Goal: Answer question/provide support: Share knowledge or assist other users

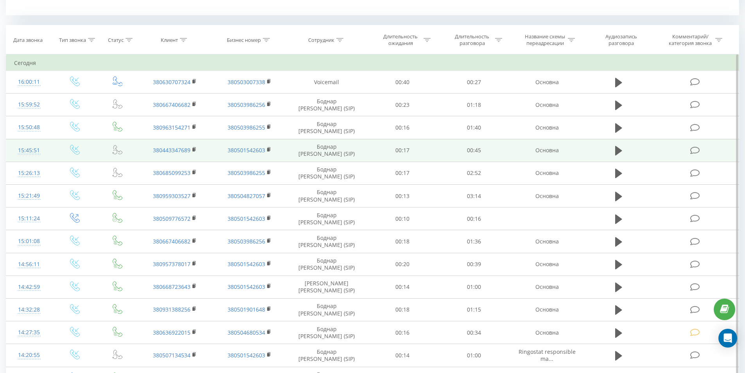
scroll to position [313, 0]
click at [619, 154] on icon at bounding box center [618, 150] width 7 height 11
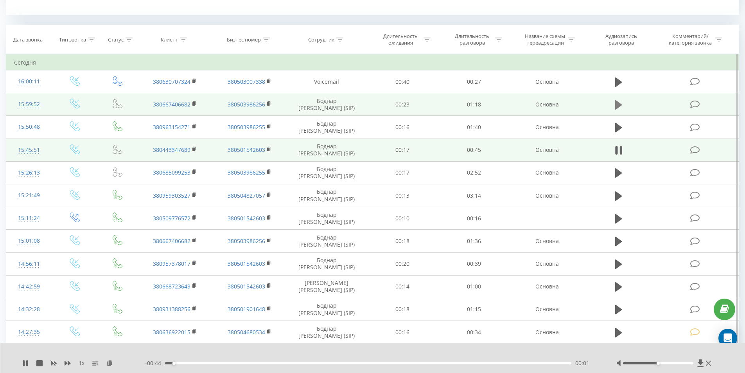
click at [618, 105] on icon at bounding box center [618, 104] width 7 height 9
click at [618, 104] on icon at bounding box center [618, 104] width 7 height 11
click at [619, 102] on icon at bounding box center [618, 104] width 7 height 9
click at [243, 365] on div "- 01:14 00:03 00:03" at bounding box center [371, 363] width 452 height 8
click at [244, 362] on div "00:03" at bounding box center [368, 363] width 407 height 2
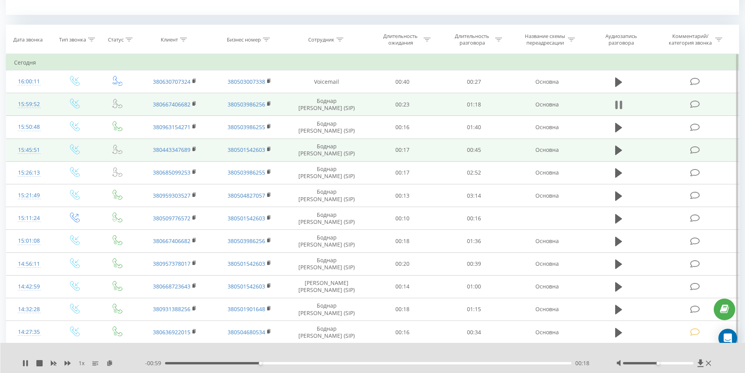
click at [621, 106] on icon at bounding box center [620, 105] width 2 height 9
click at [195, 102] on rect at bounding box center [193, 104] width 2 height 4
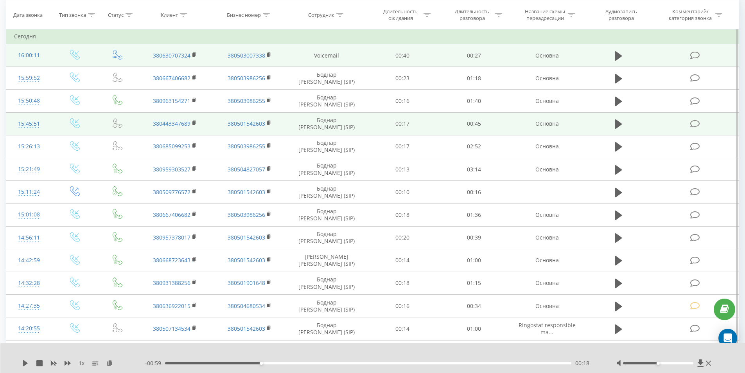
scroll to position [352, 0]
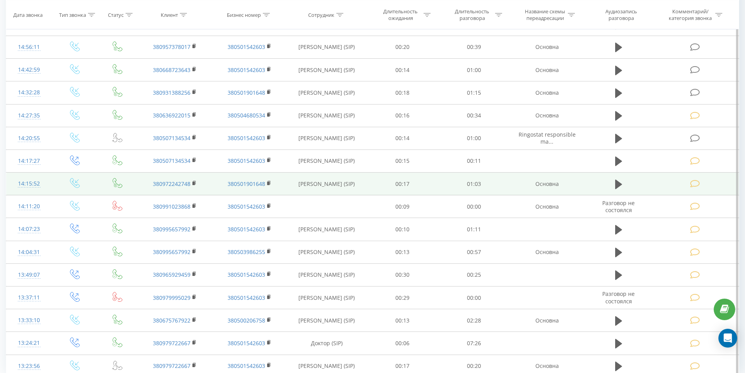
scroll to position [531, 0]
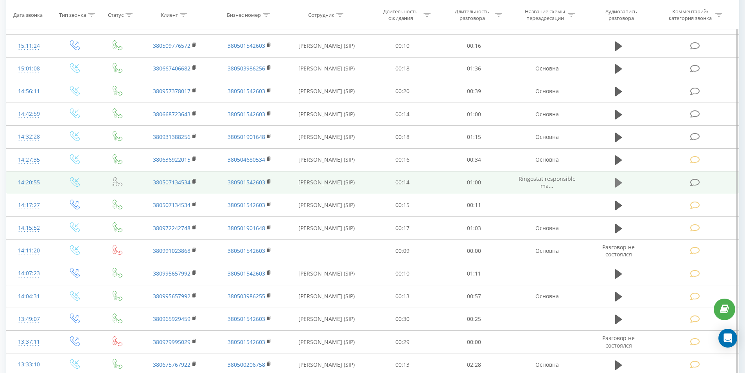
click at [617, 187] on icon at bounding box center [618, 182] width 7 height 9
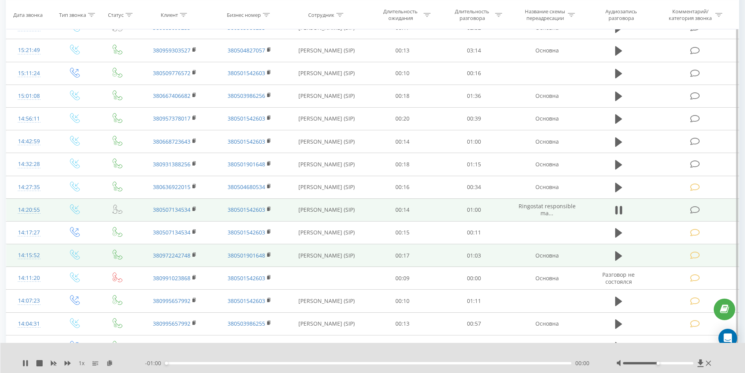
scroll to position [492, 0]
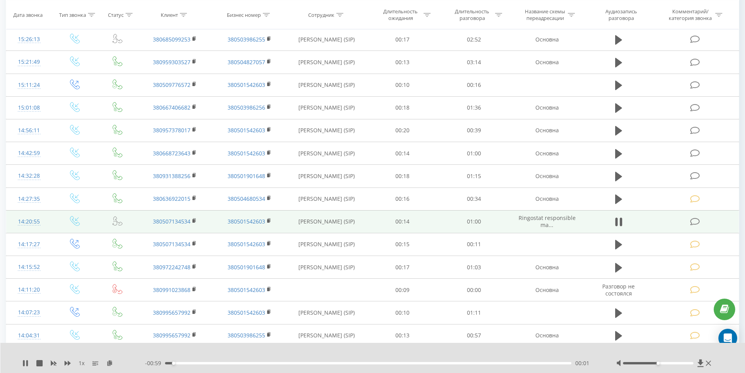
click at [262, 364] on div "- 00:59 00:01 00:01" at bounding box center [371, 363] width 452 height 8
click at [262, 361] on div "- 00:58 00:01 00:01" at bounding box center [371, 363] width 452 height 8
click at [264, 361] on div "- 00:58 00:02 00:02" at bounding box center [371, 363] width 452 height 8
click at [266, 363] on div "00:15" at bounding box center [368, 363] width 407 height 2
drag, startPoint x: 617, startPoint y: 222, endPoint x: 676, endPoint y: 215, distance: 59.1
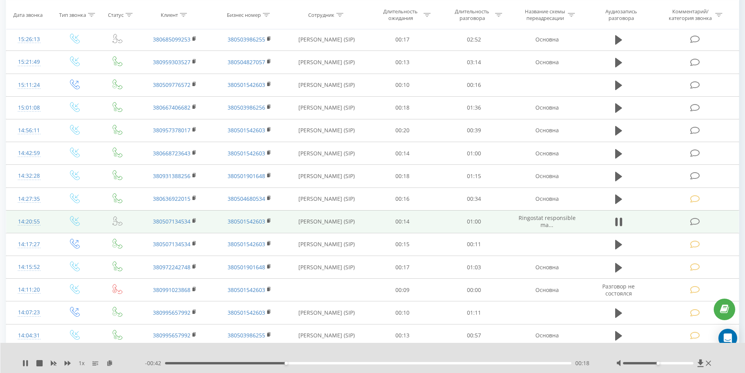
click at [617, 222] on icon at bounding box center [616, 221] width 2 height 9
click at [696, 222] on icon at bounding box center [695, 221] width 10 height 8
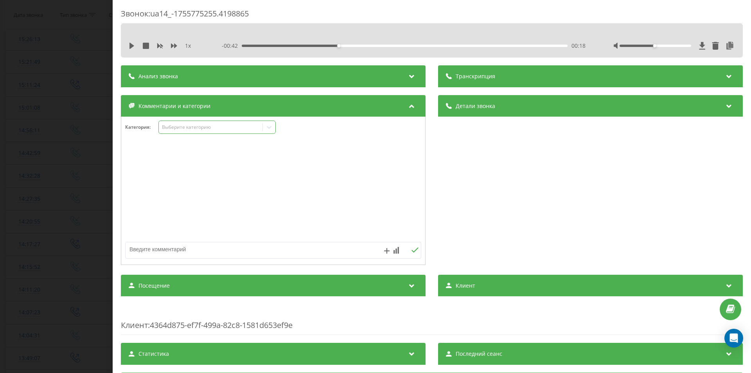
click at [207, 129] on div "Выберите категорию" at bounding box center [211, 127] width 98 height 6
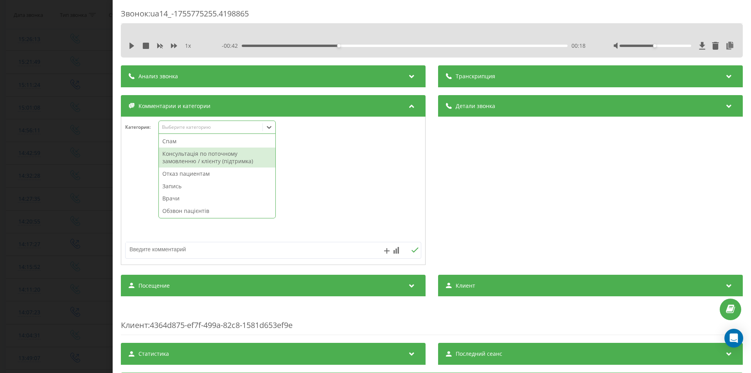
click at [197, 154] on div "Консультація по поточному замовленню / клієнту (підтримка)" at bounding box center [217, 157] width 117 height 20
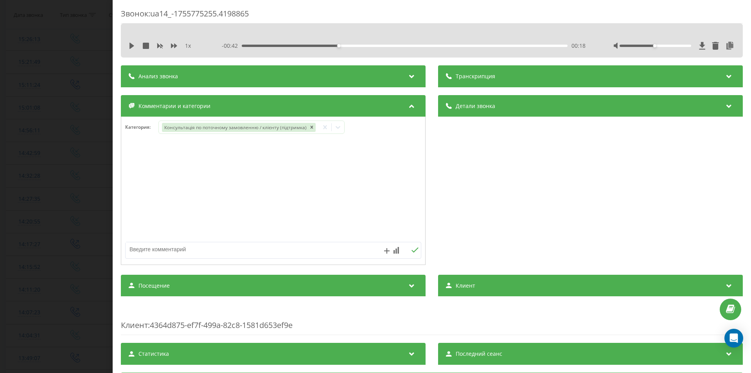
click at [54, 222] on div "Звонок : ua14_-1755775255.4198865 1 x - 00:42 00:18 00:18 Транскрипция Для анал…" at bounding box center [375, 186] width 751 height 373
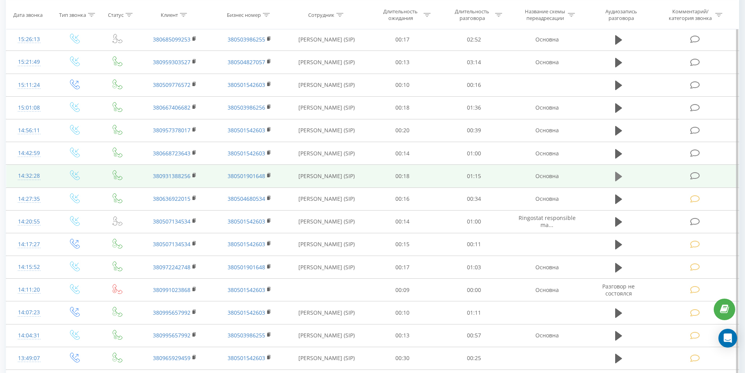
click at [619, 178] on icon at bounding box center [618, 176] width 7 height 11
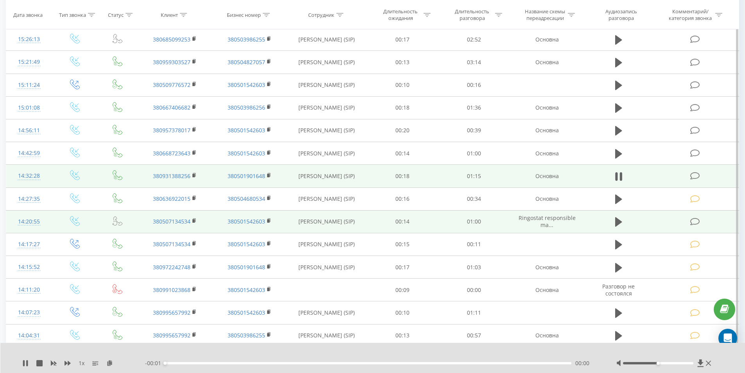
scroll to position [452, 0]
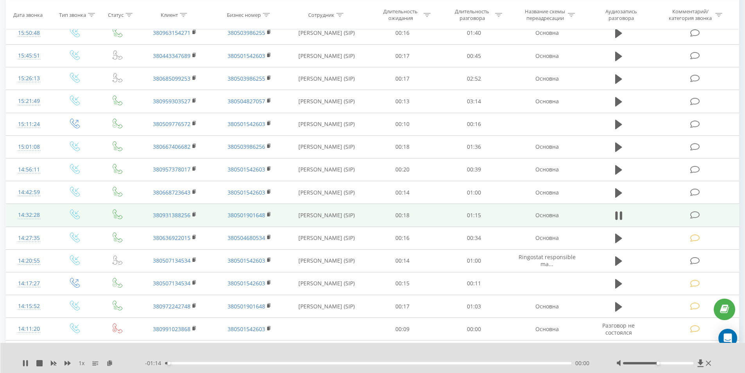
click at [259, 364] on div "- 01:14 00:00 00:00" at bounding box center [371, 363] width 452 height 8
click at [259, 361] on div "- 01:14 00:00 00:00" at bounding box center [371, 363] width 452 height 8
click at [262, 364] on div "- 01:14 00:01 00:01" at bounding box center [371, 363] width 452 height 8
click at [262, 363] on div "00:17" at bounding box center [368, 363] width 407 height 2
click at [696, 216] on icon at bounding box center [695, 215] width 10 height 8
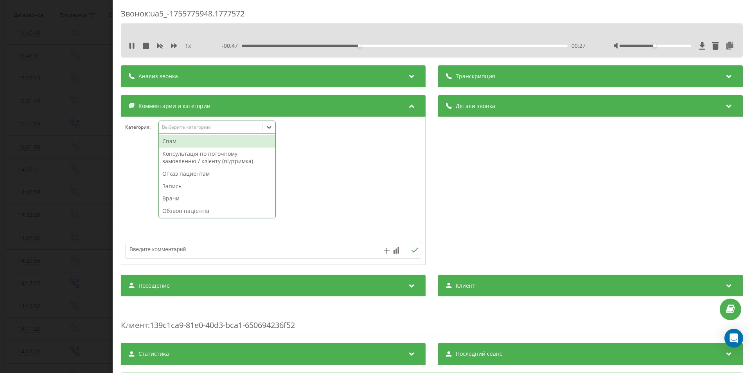
click at [186, 124] on div "Выберите категорию" at bounding box center [211, 127] width 104 height 7
click at [176, 185] on div "Запись" at bounding box center [217, 186] width 117 height 13
click at [5, 210] on div "Звонок : ua5_-1755775948.1777572 1 x - 00:44 00:30 00:30 Транскрипция Для анали…" at bounding box center [375, 186] width 751 height 373
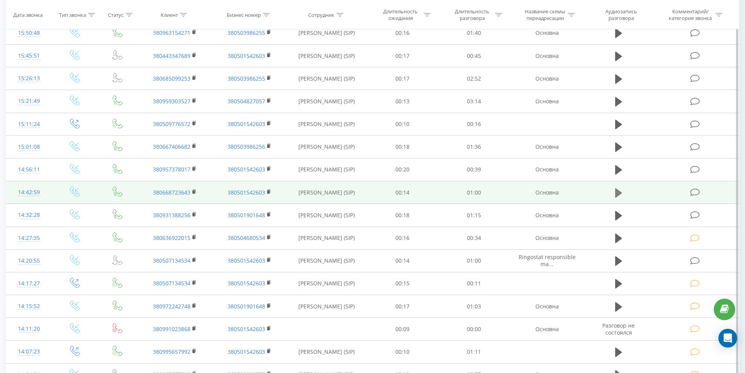
click at [618, 192] on icon at bounding box center [618, 192] width 7 height 9
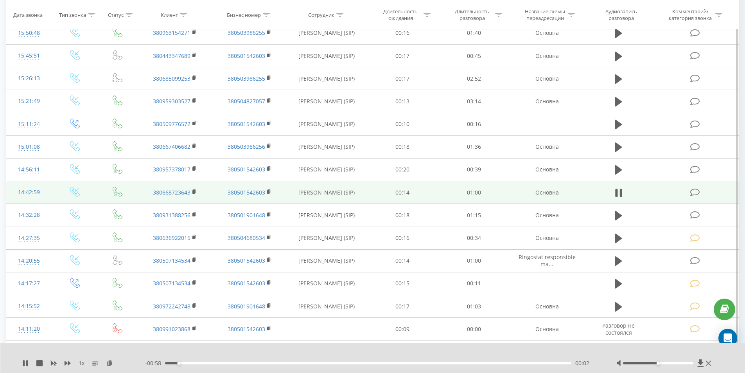
click at [257, 364] on div "- 00:58 00:02 00:02" at bounding box center [371, 363] width 452 height 8
click at [256, 362] on div "00:02" at bounding box center [368, 363] width 407 height 2
click at [621, 193] on icon at bounding box center [620, 193] width 2 height 9
click at [620, 216] on icon at bounding box center [618, 215] width 7 height 9
click at [283, 362] on div "00:21" at bounding box center [368, 363] width 407 height 2
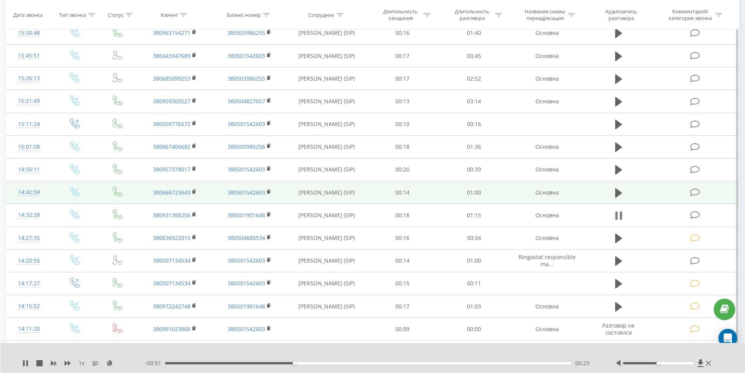
click at [619, 216] on icon at bounding box center [618, 215] width 7 height 11
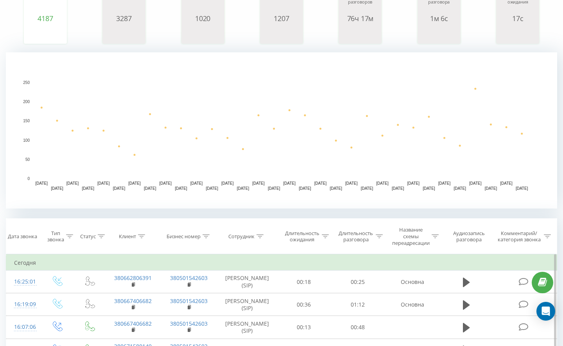
scroll to position [156, 0]
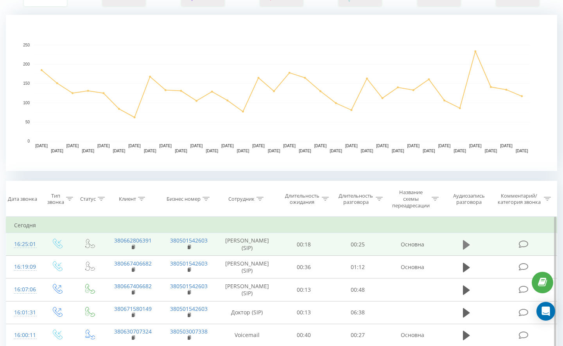
click at [465, 250] on icon at bounding box center [466, 244] width 7 height 9
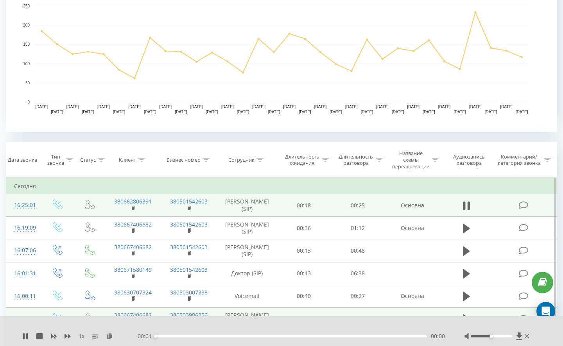
scroll to position [235, 0]
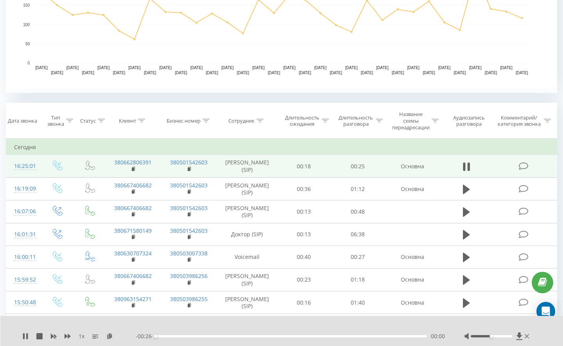
click at [239, 335] on div "- 00:26 00:00 00:00" at bounding box center [290, 337] width 309 height 8
click at [240, 338] on div "- 00:25 00:00 00:00" at bounding box center [290, 337] width 309 height 8
click at [243, 338] on div "- 00:25 00:00 00:00" at bounding box center [290, 337] width 309 height 8
click at [243, 337] on div "00:08" at bounding box center [291, 337] width 271 height 2
drag, startPoint x: 467, startPoint y: 171, endPoint x: 458, endPoint y: 171, distance: 8.6
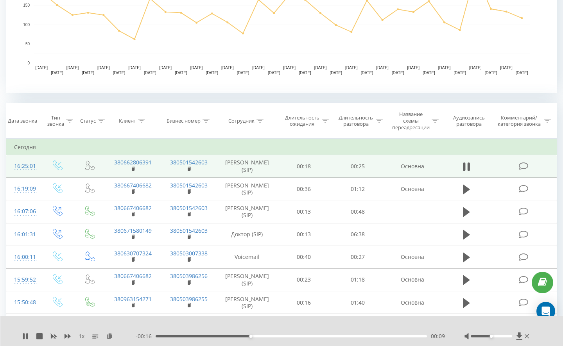
click at [465, 170] on icon at bounding box center [466, 167] width 7 height 11
click at [131, 171] on td "380662806391" at bounding box center [133, 166] width 56 height 23
click at [132, 172] on td "380662806391" at bounding box center [133, 166] width 56 height 23
click at [134, 171] on rect at bounding box center [133, 170] width 2 height 4
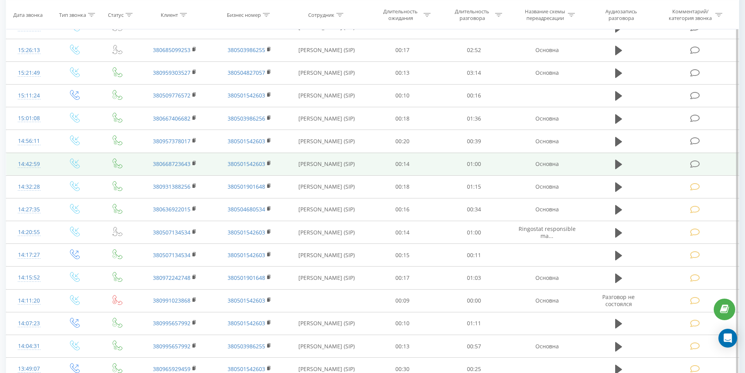
scroll to position [452, 0]
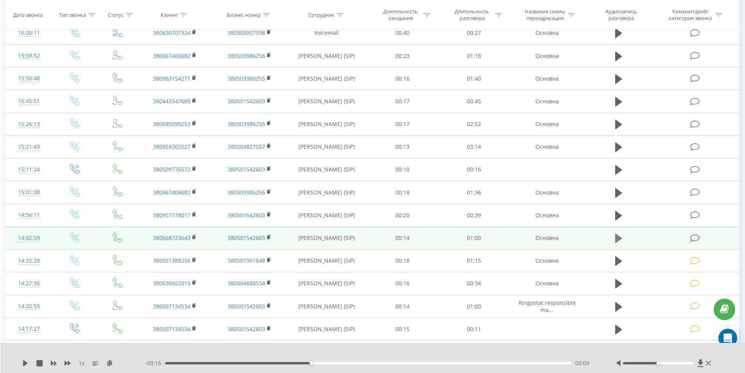
click at [569, 239] on icon at bounding box center [618, 237] width 7 height 9
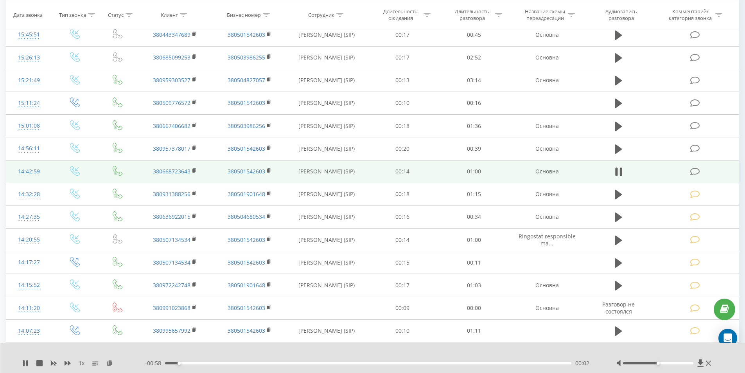
scroll to position [531, 0]
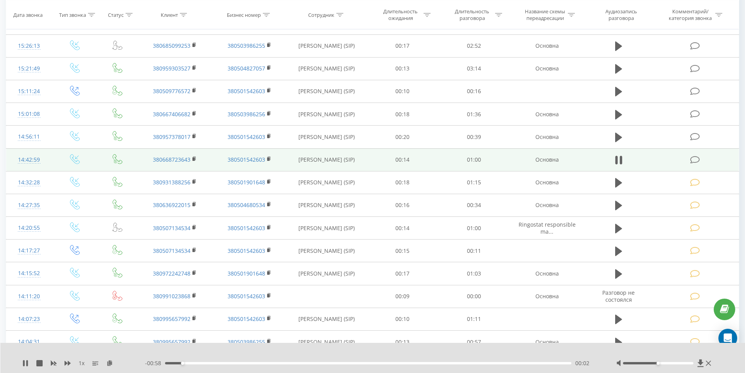
click at [288, 346] on div "- 00:58 00:02 00:02" at bounding box center [371, 363] width 452 height 8
click at [290, 346] on div "00:18" at bounding box center [368, 363] width 407 height 2
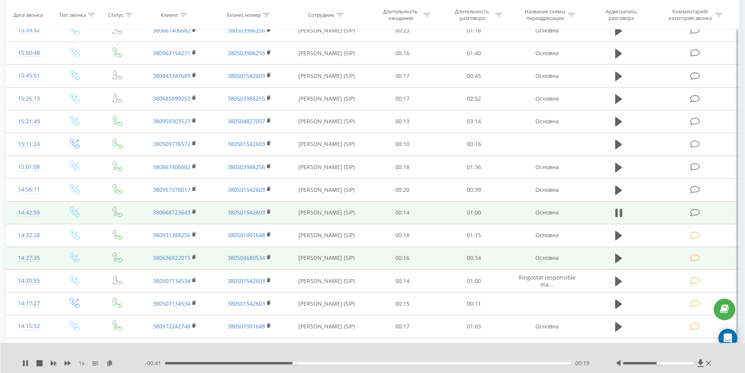
scroll to position [452, 0]
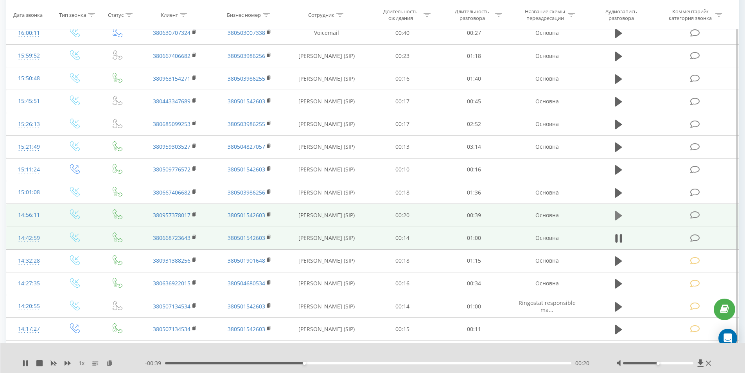
click at [569, 214] on icon at bounding box center [618, 215] width 7 height 11
click at [267, 346] on div "00:09" at bounding box center [368, 363] width 407 height 2
drag, startPoint x: 659, startPoint y: 363, endPoint x: 705, endPoint y: 362, distance: 46.2
click at [569, 346] on div at bounding box center [664, 363] width 97 height 8
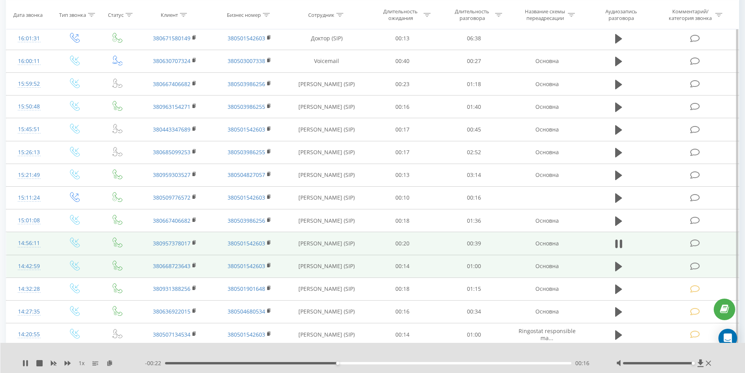
scroll to position [413, 0]
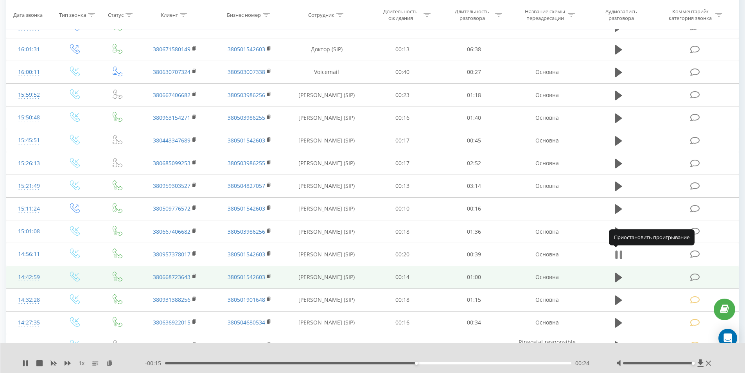
click at [569, 255] on icon at bounding box center [620, 254] width 2 height 9
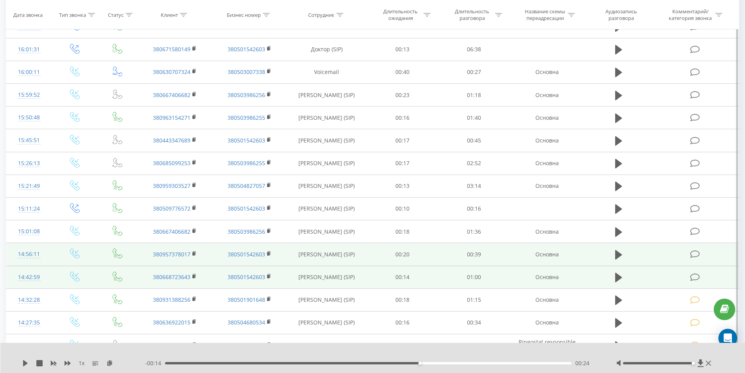
click at [569, 253] on icon at bounding box center [695, 254] width 10 height 8
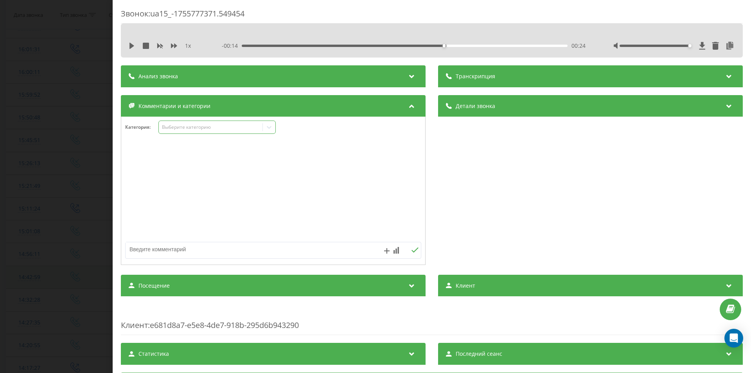
click at [189, 133] on div "Выберите категорию" at bounding box center [216, 126] width 117 height 13
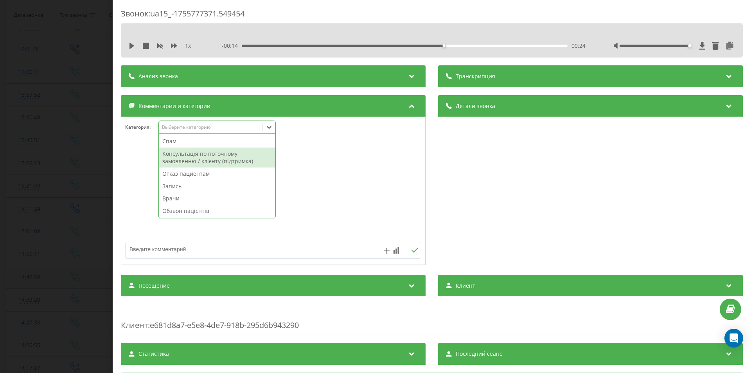
click at [186, 153] on div "Консультація по поточному замовленню / клієнту (підтримка)" at bounding box center [217, 157] width 117 height 20
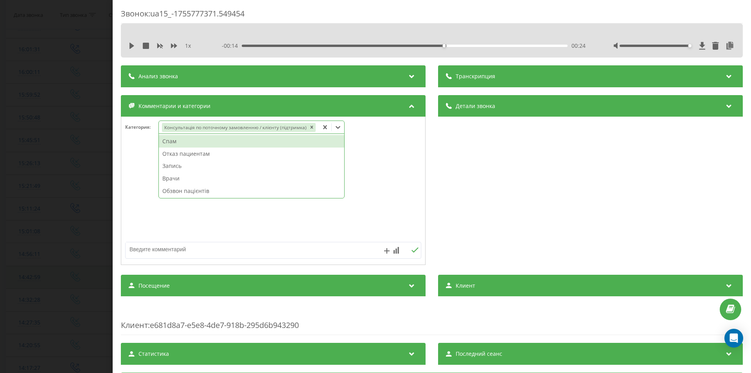
click at [45, 208] on div "Звонок : ua15_-1755777371.549454 1 x - 00:14 00:24 00:24 Транскрипция Для анали…" at bounding box center [375, 186] width 751 height 373
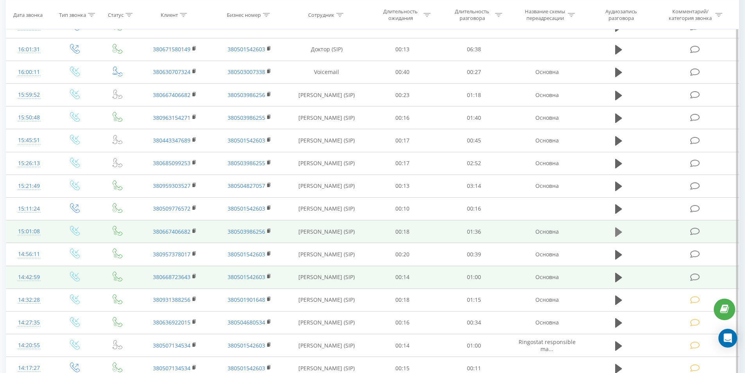
click at [569, 230] on icon at bounding box center [618, 231] width 7 height 9
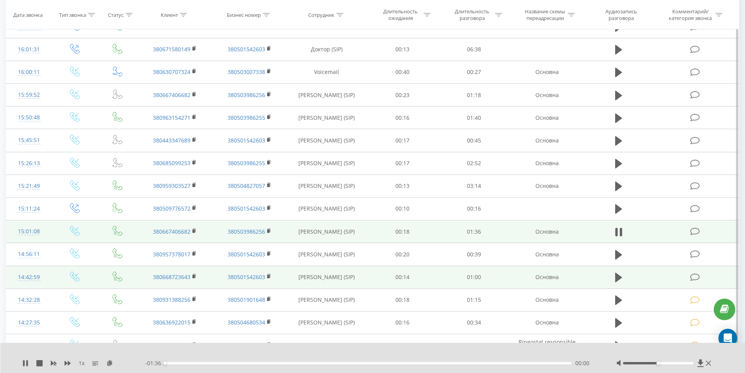
click at [328, 346] on div "00:00" at bounding box center [368, 363] width 407 height 2
click at [263, 346] on div "00:40" at bounding box center [368, 363] width 407 height 2
click at [242, 346] on div "00:24" at bounding box center [368, 363] width 407 height 2
click at [413, 346] on div "00:20" at bounding box center [368, 363] width 407 height 2
click at [569, 231] on icon at bounding box center [620, 232] width 2 height 9
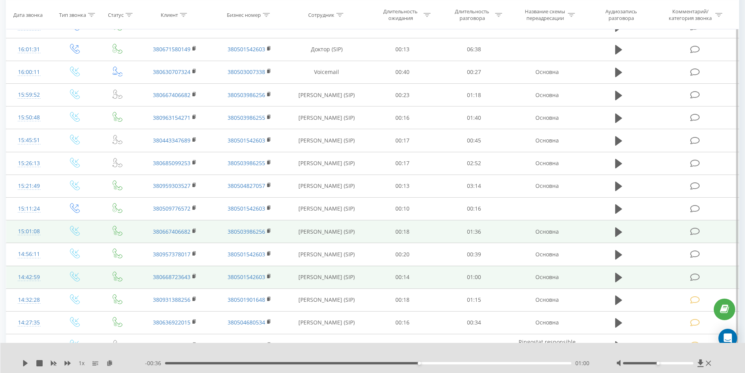
click at [569, 236] on td at bounding box center [696, 231] width 86 height 23
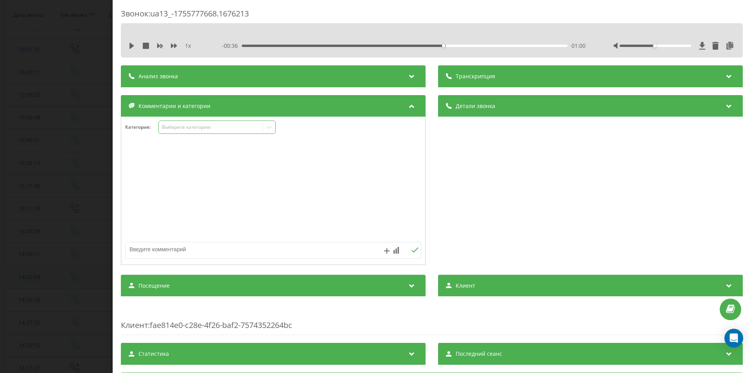
click at [197, 124] on div "Выберите категорию" at bounding box center [211, 127] width 98 height 6
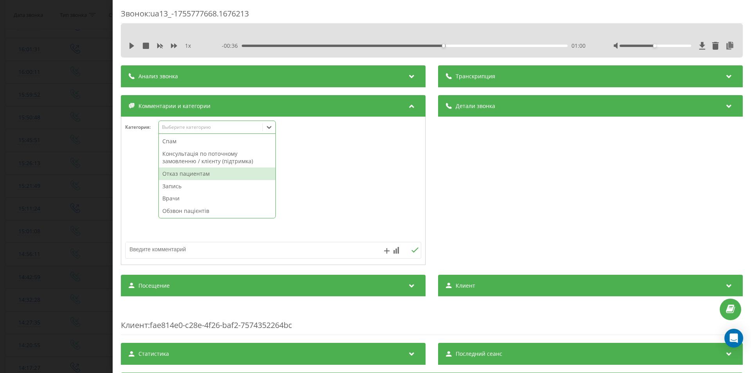
click at [184, 172] on div "Отказ пациентам" at bounding box center [217, 173] width 117 height 13
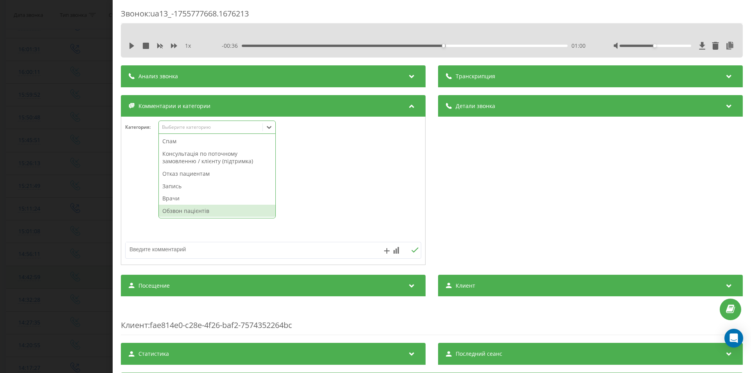
click at [187, 249] on textarea at bounding box center [244, 249] width 236 height 14
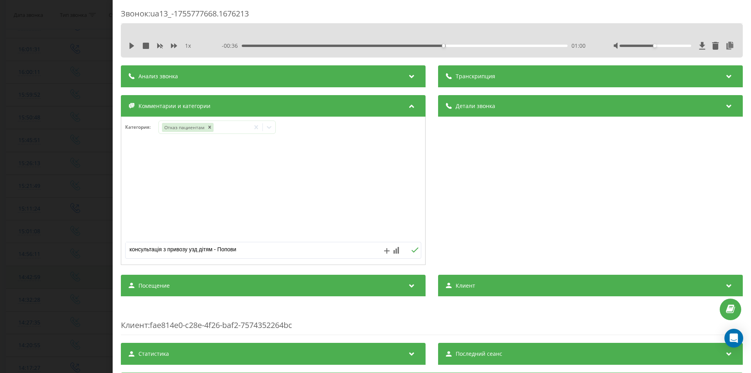
type textarea "консультація з привозу узд дітям - Попович"
click at [47, 232] on div "Звонок : ua13_-1755777668.1676213 1 x - 00:36 01:00 01:00 Транскрипция Для анал…" at bounding box center [375, 186] width 751 height 373
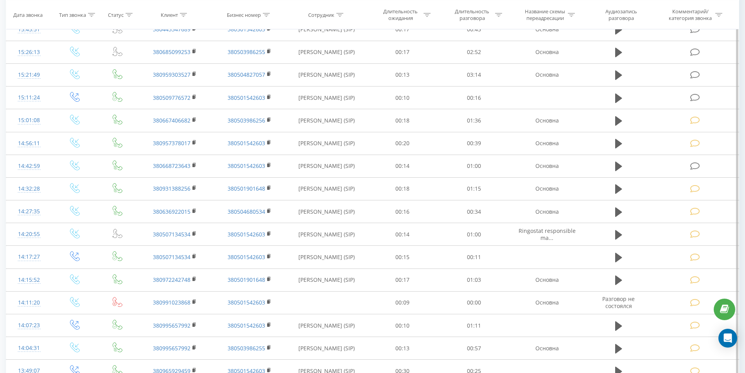
scroll to position [548, 0]
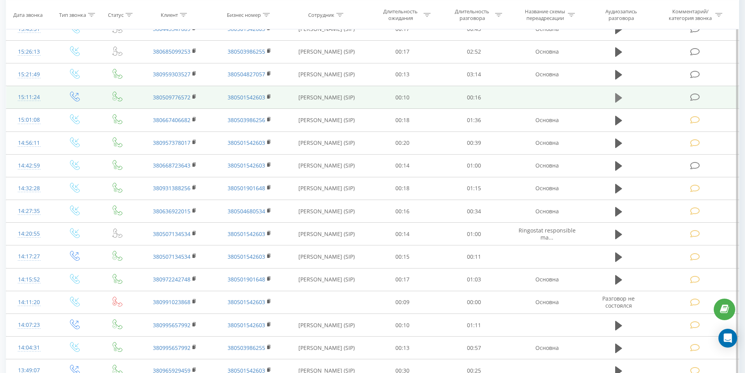
click at [618, 99] on icon at bounding box center [618, 97] width 7 height 9
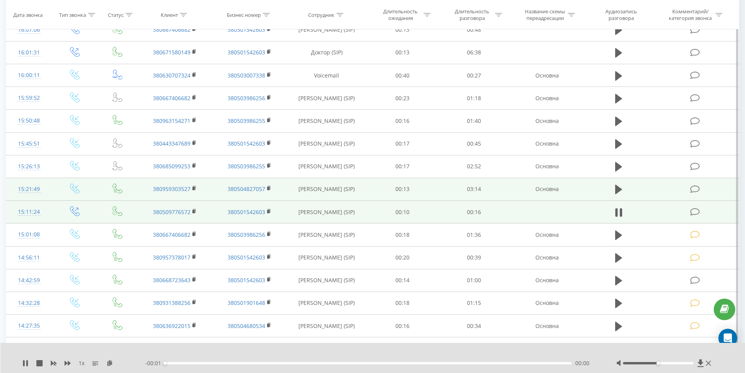
scroll to position [430, 0]
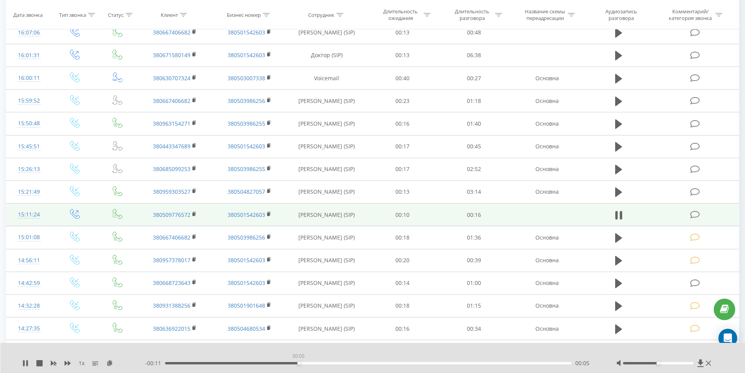
click at [298, 363] on div "00:05" at bounding box center [368, 363] width 407 height 2
click at [621, 213] on icon at bounding box center [620, 215] width 2 height 9
click at [692, 214] on icon at bounding box center [695, 214] width 10 height 8
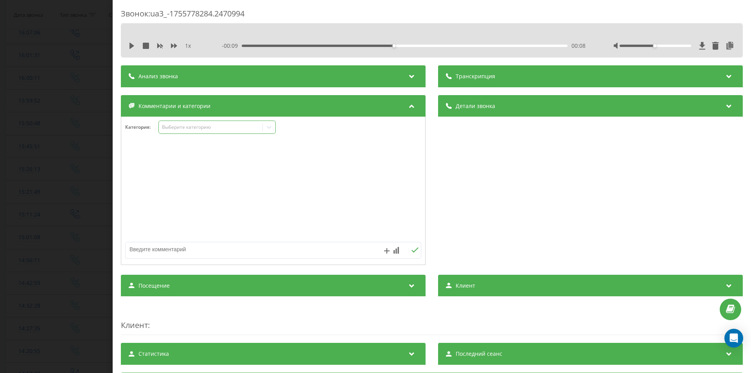
click at [186, 127] on div "Выберите категорию" at bounding box center [211, 127] width 98 height 6
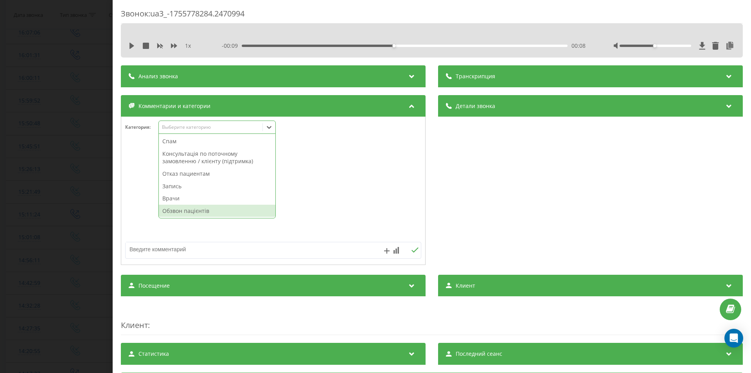
click at [175, 209] on div "Обзвон пацієнтів" at bounding box center [217, 211] width 117 height 13
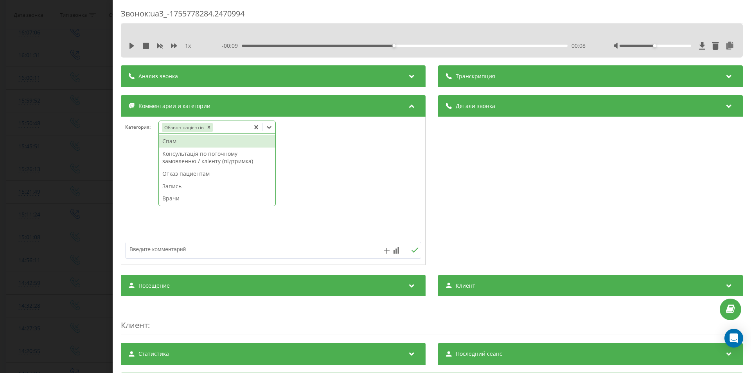
click at [45, 212] on div "Звонок : ua3_-1755778284.2470994 1 x - 00:09 00:08 00:08 Транскрипция Для анали…" at bounding box center [375, 186] width 751 height 373
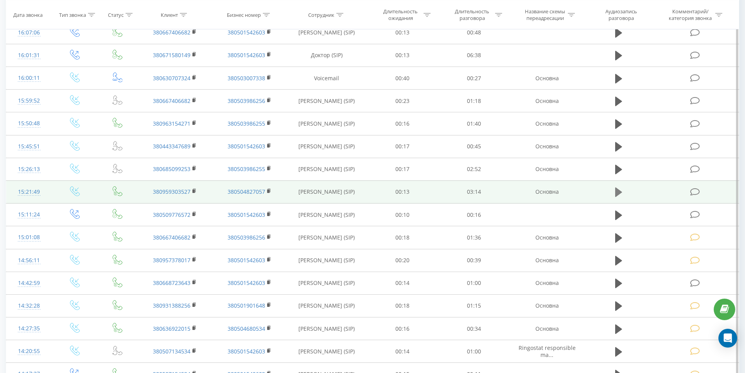
click at [619, 191] on icon at bounding box center [618, 191] width 7 height 9
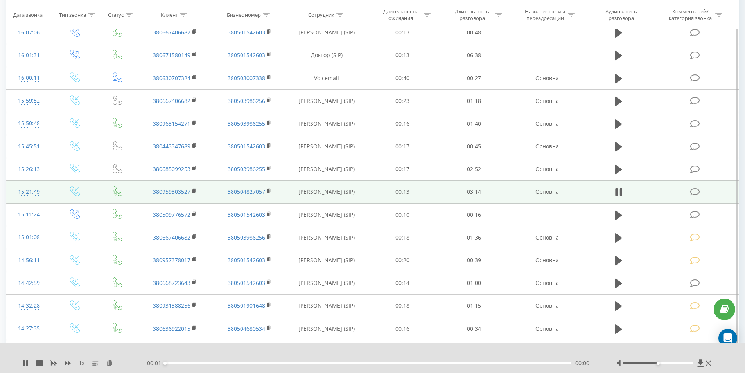
click at [279, 363] on div "00:00" at bounding box center [368, 363] width 407 height 2
click at [208, 363] on div "00:00" at bounding box center [368, 363] width 407 height 2
click at [221, 364] on div "- 02:53 00:21 00:21" at bounding box center [371, 363] width 452 height 8
click at [619, 189] on icon at bounding box center [618, 192] width 7 height 11
click at [694, 190] on icon at bounding box center [695, 192] width 10 height 8
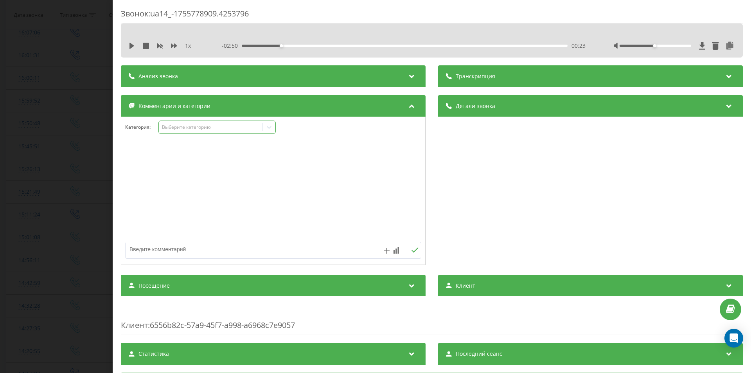
click at [174, 129] on div "Выберите категорию" at bounding box center [211, 127] width 98 height 6
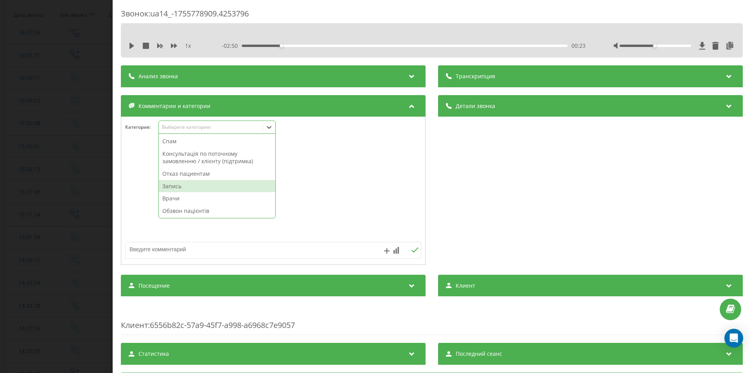
click at [172, 186] on div "Запись" at bounding box center [217, 186] width 117 height 13
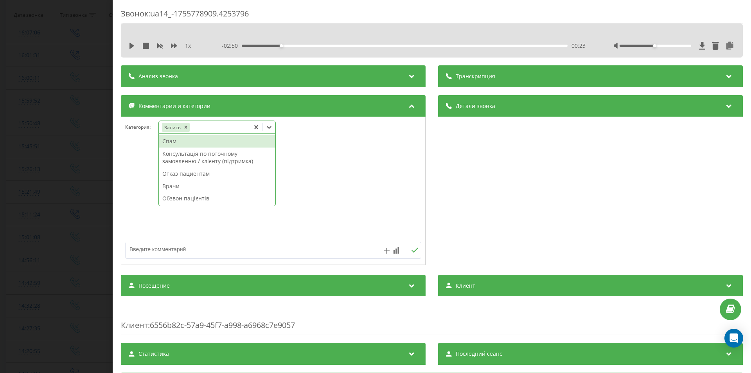
click at [26, 254] on div "Звонок : ua14_-1755778909.4253796 1 x - 02:50 00:23 00:23 Транскрипция Для анал…" at bounding box center [375, 186] width 751 height 373
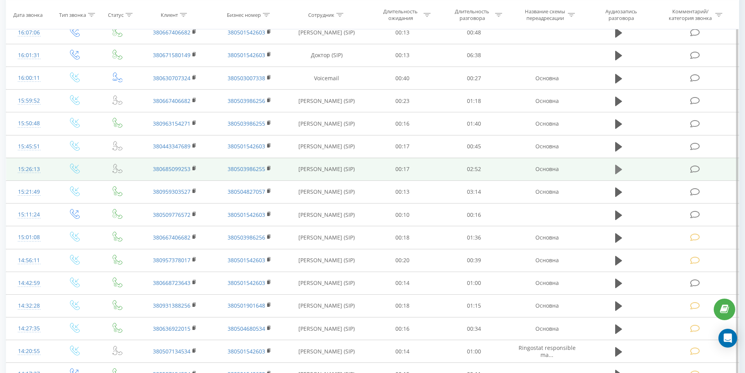
click at [622, 166] on icon at bounding box center [618, 169] width 7 height 11
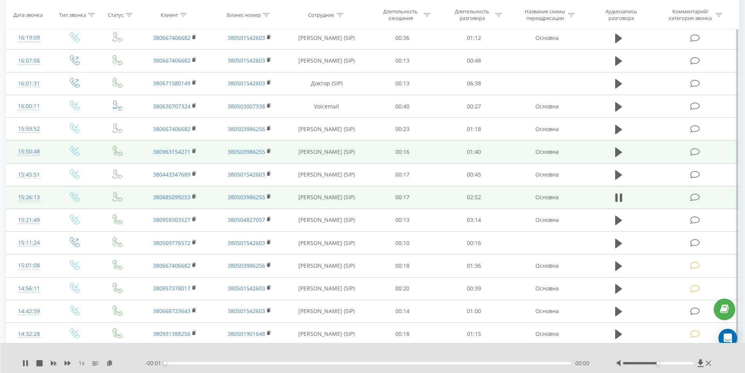
scroll to position [391, 0]
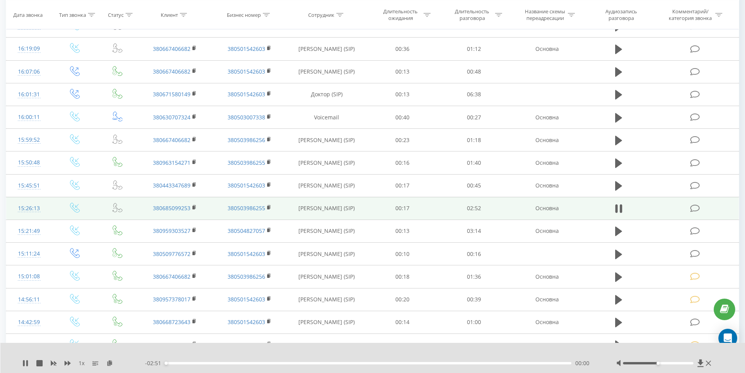
click at [212, 363] on div "00:00" at bounding box center [368, 363] width 407 height 2
click at [254, 362] on div "00:22" at bounding box center [368, 363] width 407 height 2
drag, startPoint x: 294, startPoint y: 362, endPoint x: 303, endPoint y: 362, distance: 8.2
click at [295, 362] on div "00:38" at bounding box center [368, 363] width 407 height 2
click at [483, 363] on div "00:55" at bounding box center [368, 363] width 407 height 2
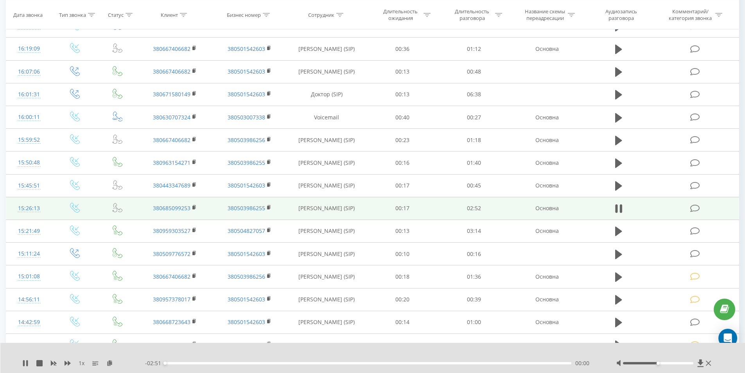
click at [489, 362] on div "00:00" at bounding box center [368, 363] width 407 height 2
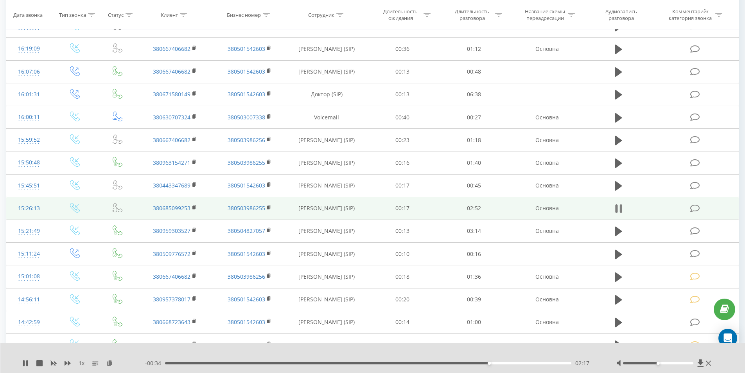
click at [618, 206] on icon at bounding box center [618, 208] width 7 height 11
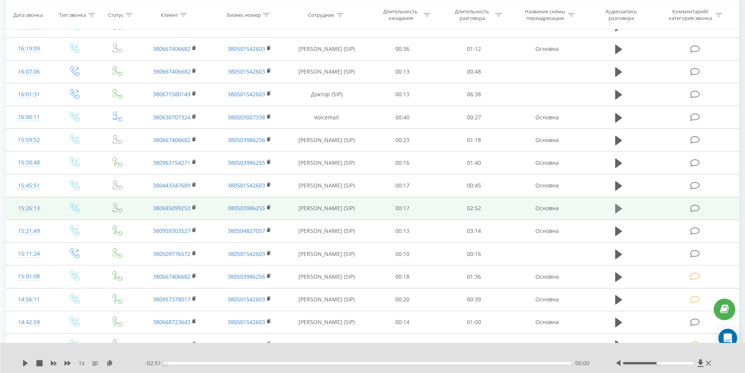
click at [619, 210] on icon at bounding box center [618, 208] width 7 height 9
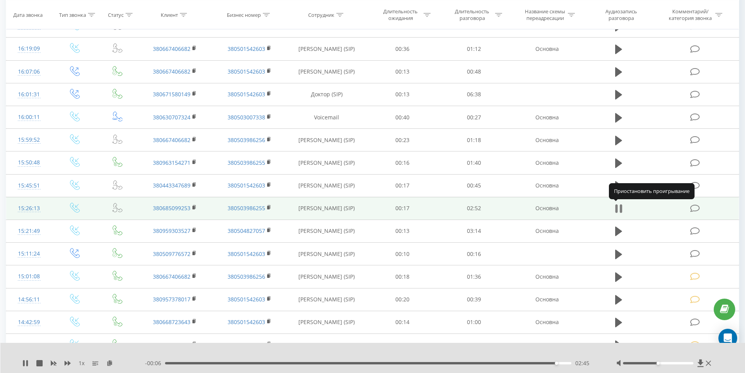
click at [620, 207] on icon at bounding box center [620, 208] width 2 height 9
click at [693, 209] on icon at bounding box center [695, 208] width 10 height 8
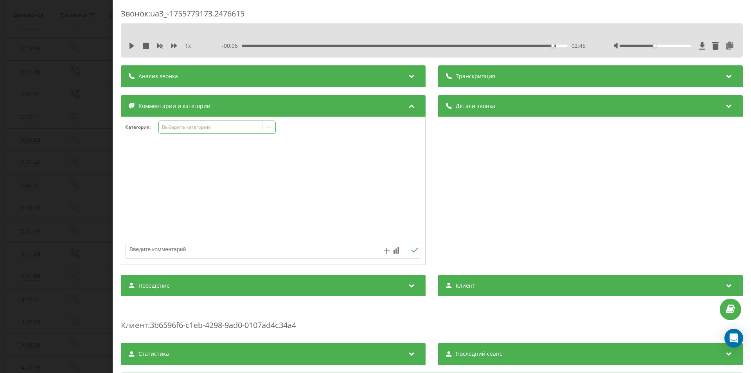
click at [187, 127] on div "Выберите категорию" at bounding box center [211, 127] width 98 height 6
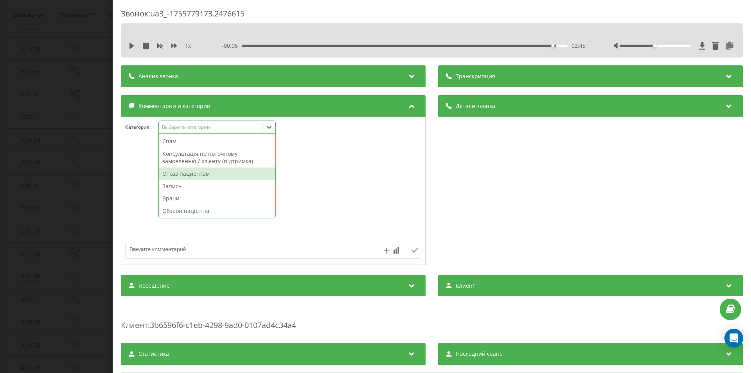
click at [174, 174] on div "Отказ пациентам" at bounding box center [217, 173] width 117 height 13
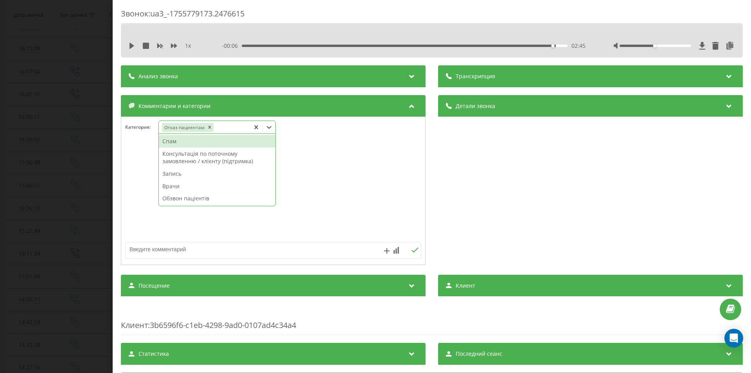
click at [166, 251] on textarea at bounding box center [244, 249] width 236 height 14
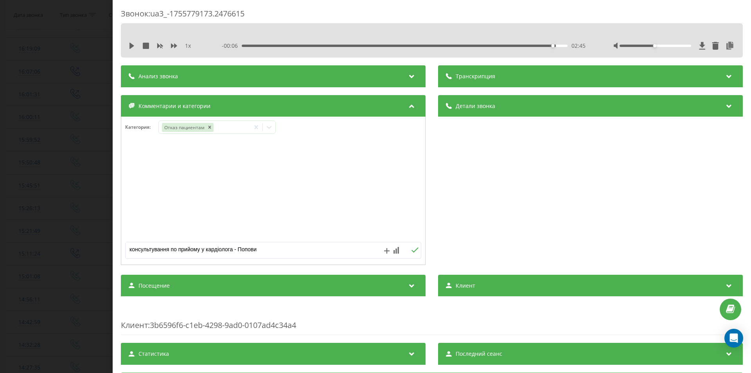
type textarea "консультування по прийому у кардіолога - Попович"
click at [28, 174] on div "Звонок : ua3_-1755779173.2476615 1 x - 00:06 02:45 02:45 Транскрипция Для анали…" at bounding box center [375, 186] width 751 height 373
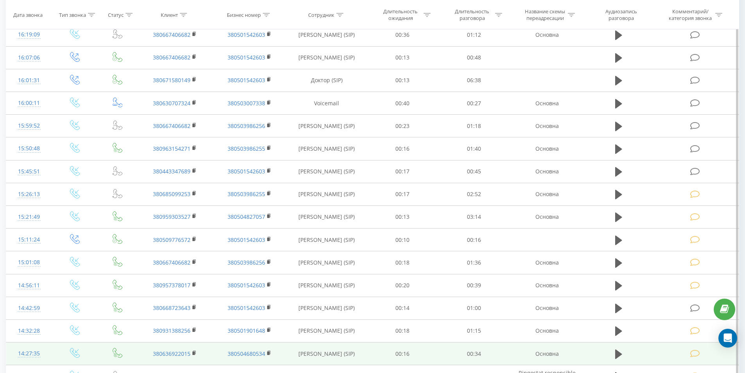
scroll to position [313, 0]
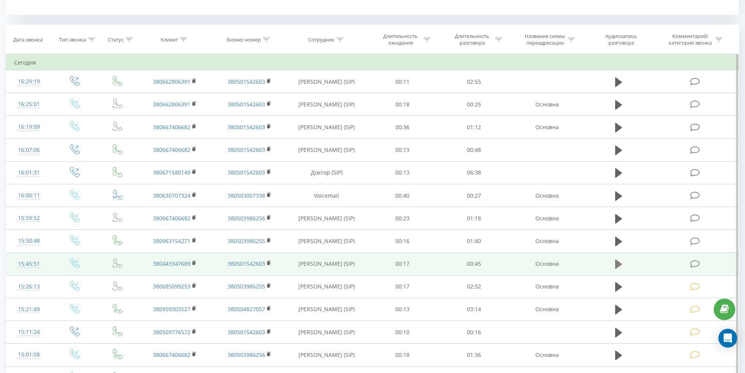
click at [615, 264] on icon at bounding box center [618, 263] width 7 height 9
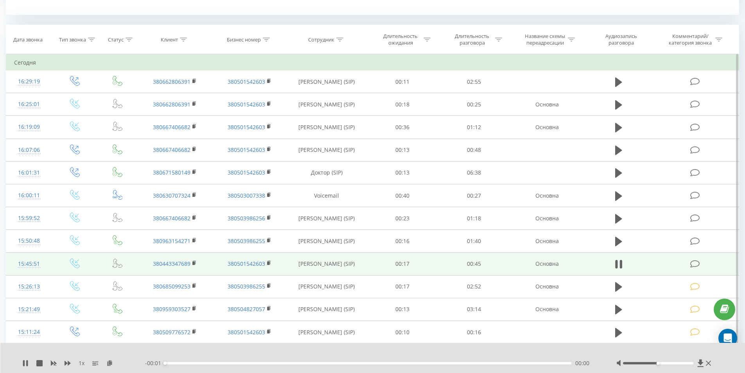
click at [259, 362] on div "00:00" at bounding box center [368, 363] width 407 height 2
click at [259, 362] on div "00:10" at bounding box center [368, 363] width 407 height 2
click at [341, 363] on div "00:19" at bounding box center [368, 363] width 407 height 2
click at [620, 264] on icon at bounding box center [620, 264] width 2 height 9
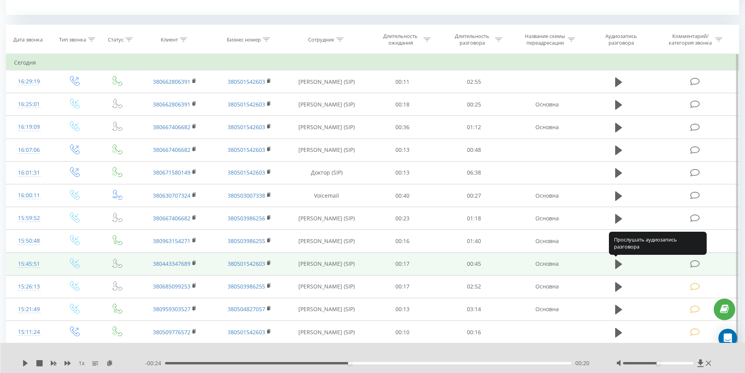
click at [620, 264] on icon at bounding box center [618, 263] width 7 height 9
click at [434, 359] on div "- 00:23 00:21 00:21" at bounding box center [371, 363] width 452 height 8
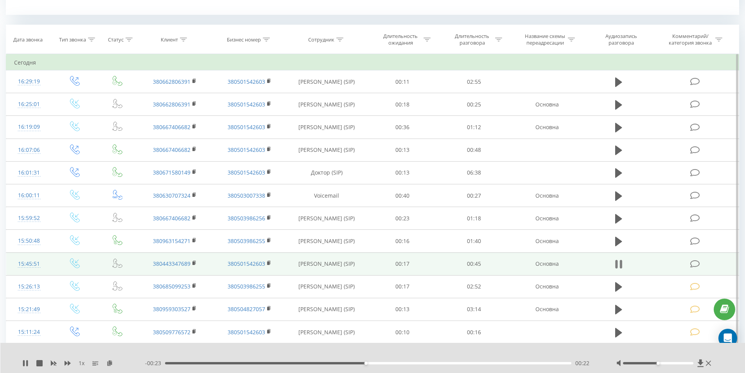
click at [621, 262] on icon at bounding box center [620, 264] width 2 height 9
click at [621, 262] on icon at bounding box center [618, 264] width 7 height 11
drag, startPoint x: 619, startPoint y: 265, endPoint x: 638, endPoint y: 264, distance: 19.6
click at [619, 265] on icon at bounding box center [618, 264] width 7 height 11
click at [695, 264] on icon at bounding box center [695, 264] width 10 height 8
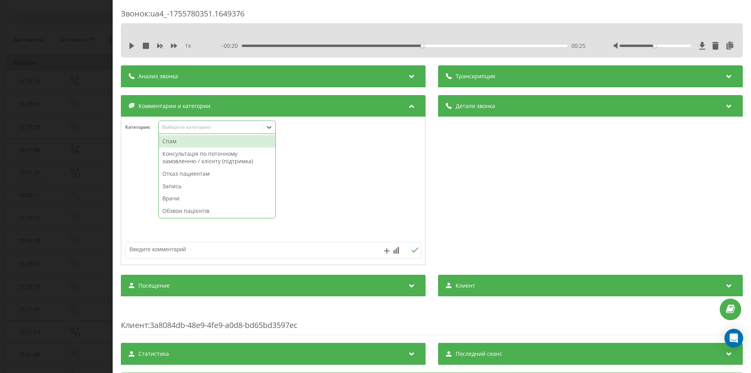
click at [192, 127] on div "Выберите категорию" at bounding box center [211, 127] width 98 height 6
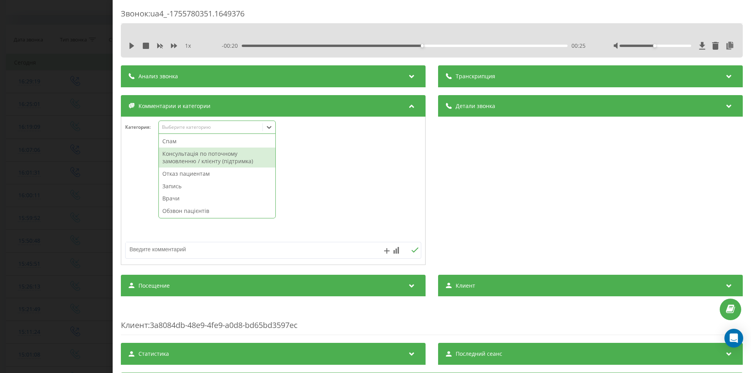
click at [196, 154] on div "Консультація по поточному замовленню / клієнту (підтримка)" at bounding box center [217, 157] width 117 height 20
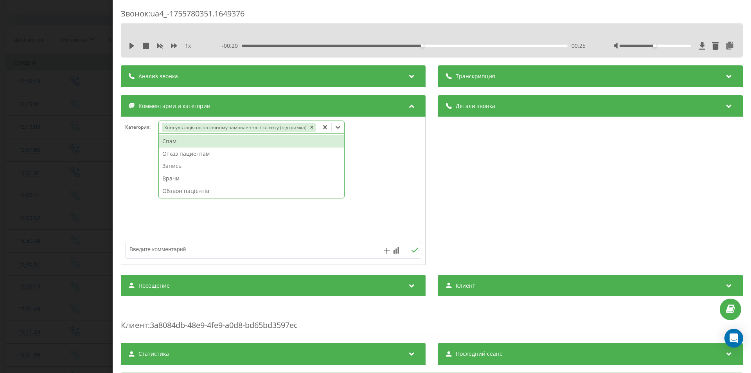
click at [34, 236] on div "Звонок : ua4_-1755780351.1649376 1 x - 00:20 00:25 00:25 Транскрипция Для анали…" at bounding box center [375, 186] width 751 height 373
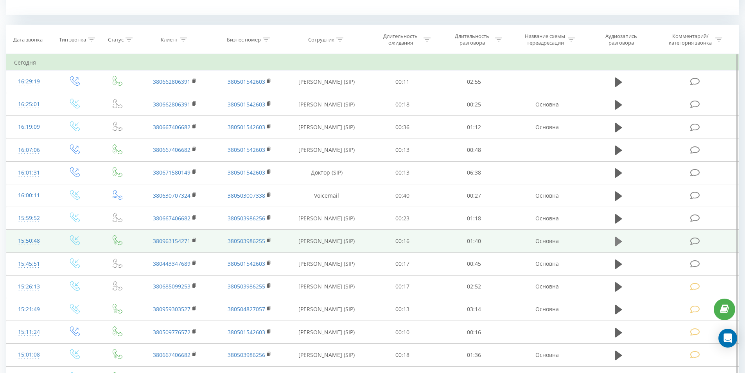
click at [619, 239] on icon at bounding box center [618, 241] width 7 height 11
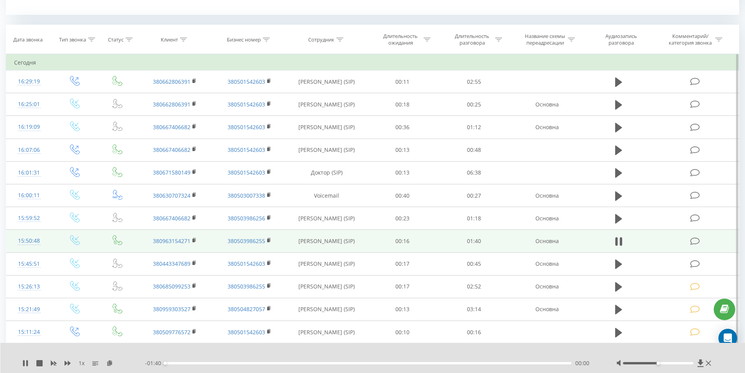
click at [271, 362] on div "00:00" at bounding box center [368, 363] width 407 height 2
click at [619, 242] on icon at bounding box center [618, 241] width 7 height 11
click at [697, 240] on icon at bounding box center [695, 241] width 10 height 8
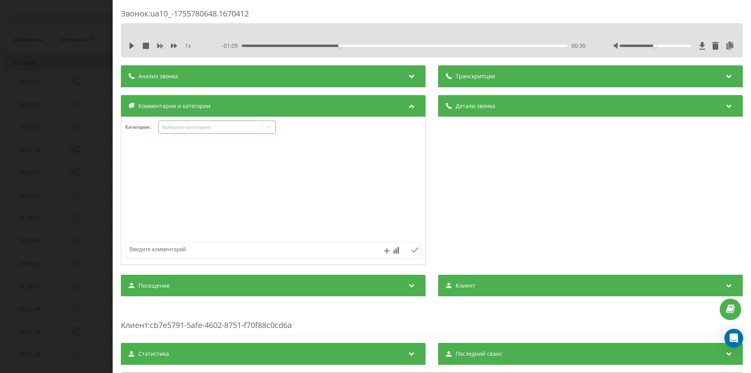
click at [197, 133] on div "Выберите категорию" at bounding box center [216, 126] width 117 height 13
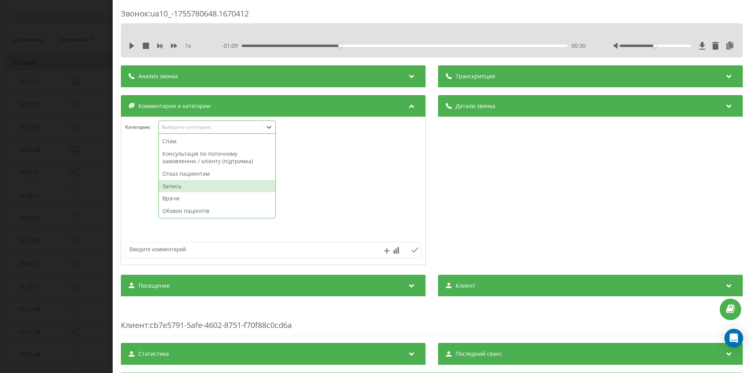
click at [184, 187] on div "Запись" at bounding box center [217, 186] width 117 height 13
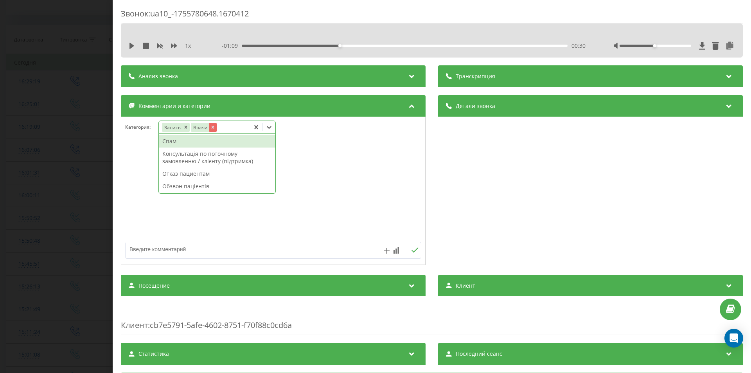
click at [214, 127] on icon "Remove Врачи" at bounding box center [212, 126] width 5 height 5
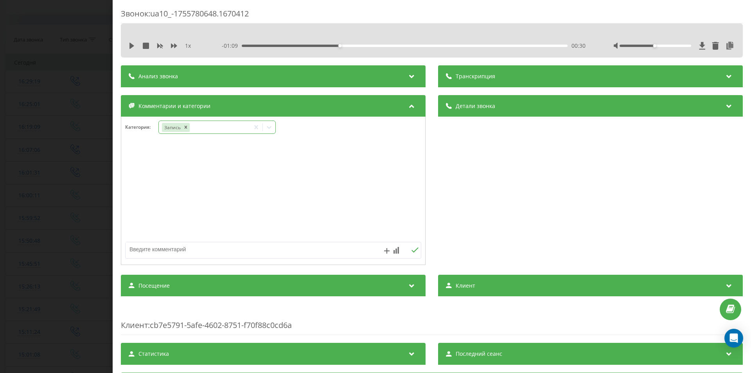
click at [32, 199] on div "Звонок : ua10_-1755780648.1670412 1 x - 01:09 00:30 00:30 Транскрипция Для анал…" at bounding box center [375, 186] width 751 height 373
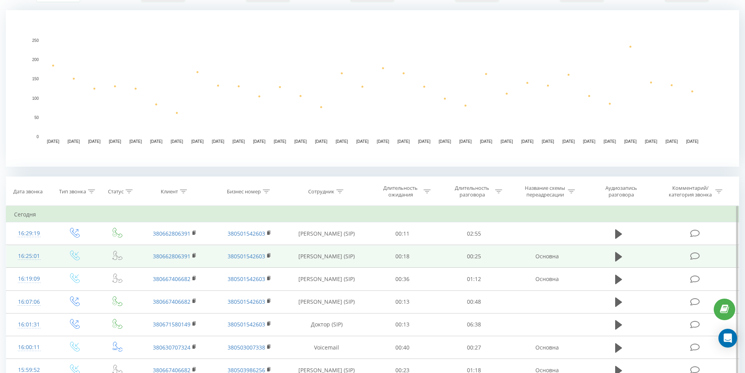
scroll to position [235, 0]
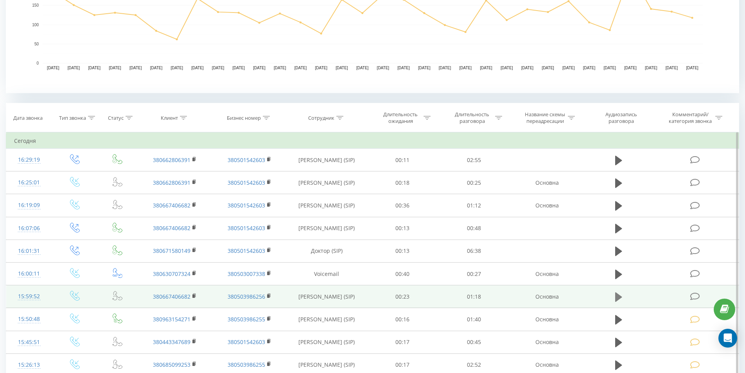
click at [619, 300] on icon at bounding box center [618, 296] width 7 height 11
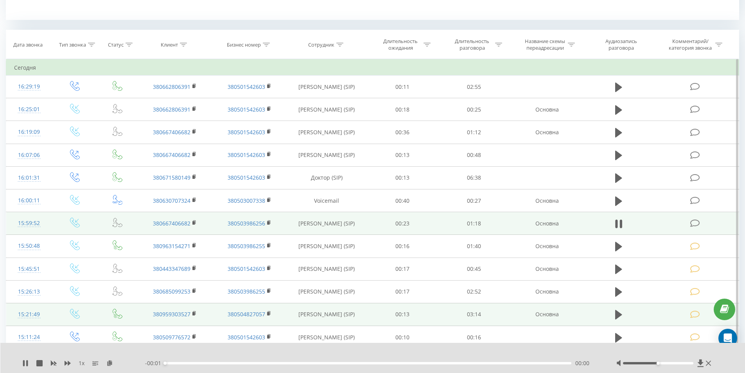
scroll to position [313, 0]
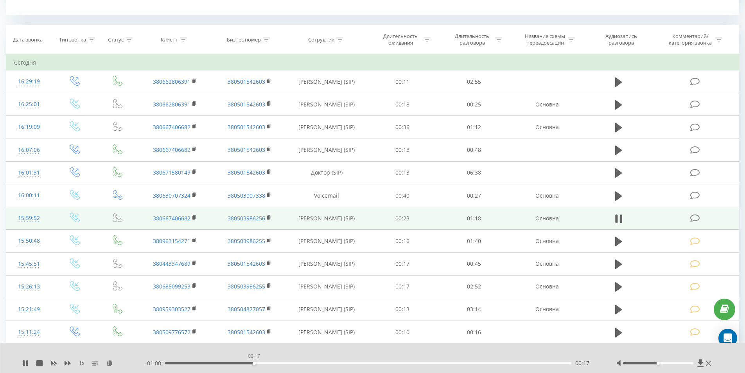
click at [254, 363] on div "00:17" at bounding box center [368, 363] width 407 height 2
click at [615, 218] on icon at bounding box center [616, 218] width 2 height 9
click at [698, 215] on icon at bounding box center [695, 218] width 10 height 8
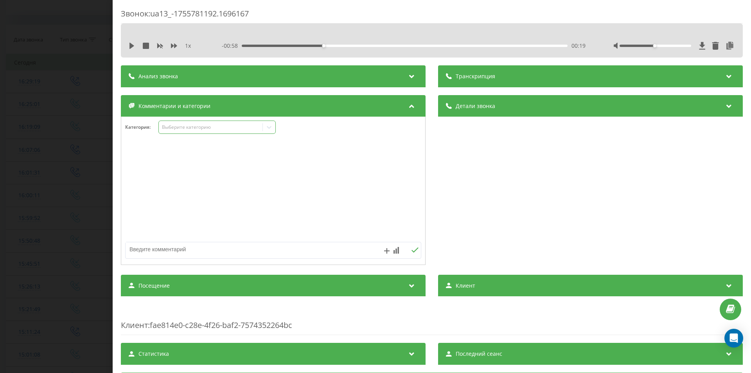
click at [197, 131] on div "Выберите категорию" at bounding box center [211, 127] width 104 height 7
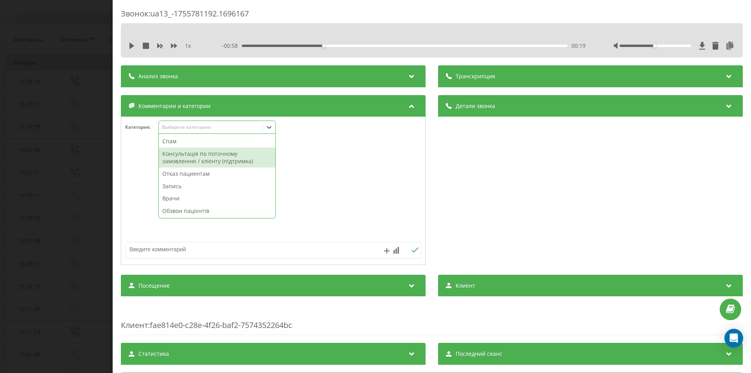
click at [178, 159] on div "Консультація по поточному замовленню / клієнту (підтримка)" at bounding box center [217, 157] width 117 height 20
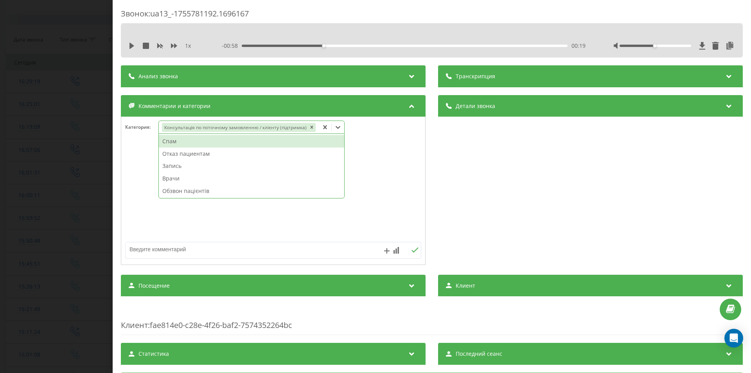
click at [34, 195] on div "Звонок : ua13_-1755781192.1696167 1 x - 00:58 00:19 00:19 Транскрипция Для анал…" at bounding box center [375, 186] width 751 height 373
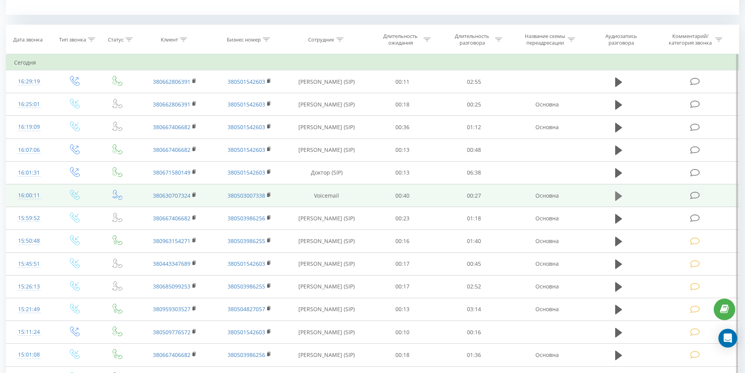
click at [618, 197] on icon at bounding box center [618, 195] width 7 height 9
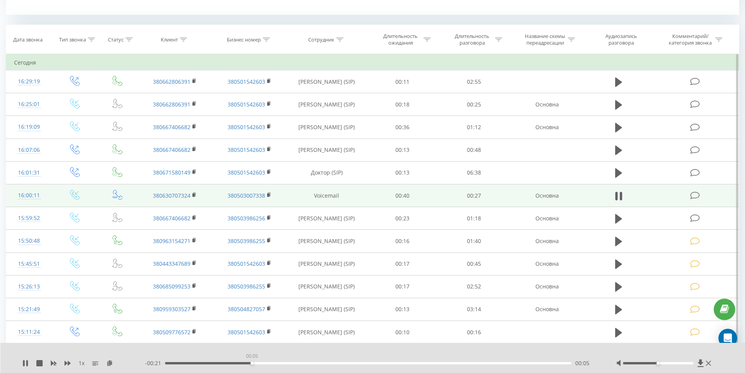
click at [251, 363] on div "00:05" at bounding box center [368, 363] width 407 height 2
click at [382, 364] on div "00:07" at bounding box center [368, 363] width 407 height 2
click at [503, 363] on div "00:16" at bounding box center [368, 363] width 407 height 2
click at [621, 197] on icon at bounding box center [620, 196] width 2 height 9
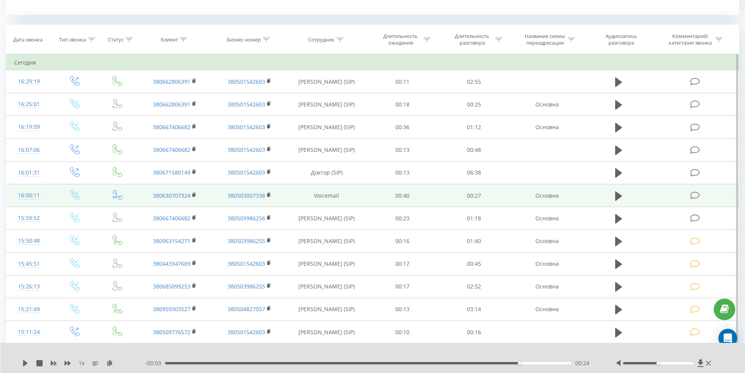
click at [693, 198] on icon at bounding box center [695, 195] width 10 height 8
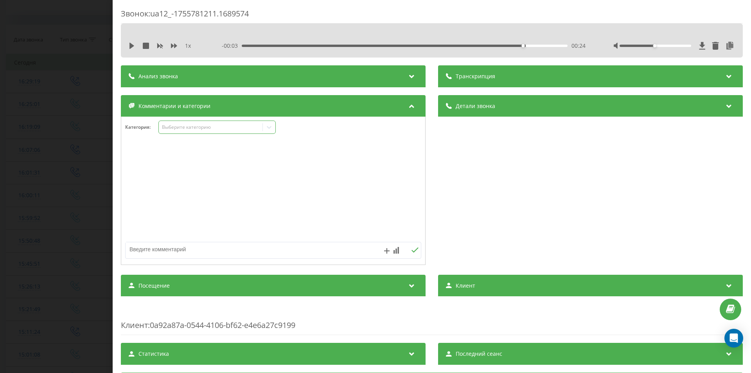
click at [184, 129] on div "Выберите категорию" at bounding box center [211, 127] width 98 height 6
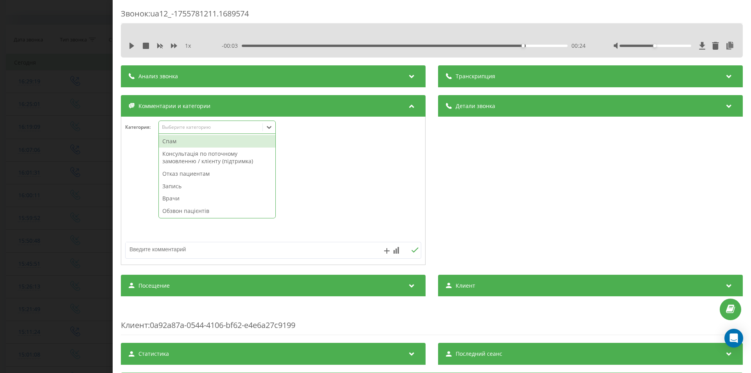
click at [183, 142] on div "Спам" at bounding box center [217, 141] width 117 height 13
click at [1, 246] on div "Звонок : ua12_-1755781211.1689574 1 x - 00:03 00:24 00:24 Транскрипция Для анал…" at bounding box center [375, 186] width 751 height 373
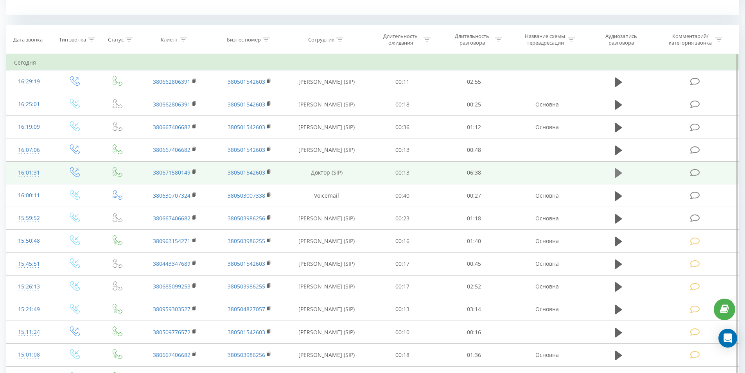
click at [621, 174] on icon at bounding box center [618, 172] width 7 height 9
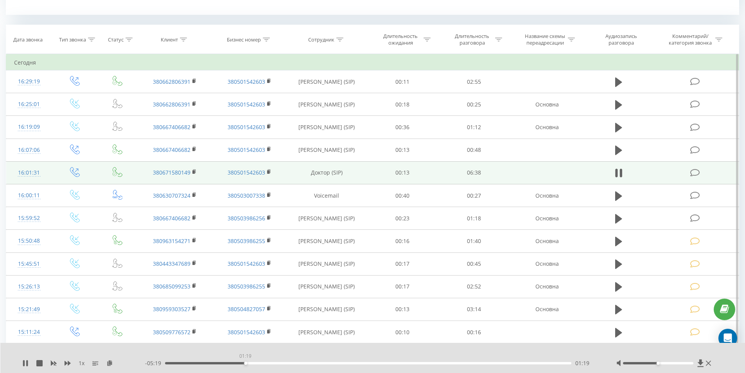
click at [245, 363] on div "01:19" at bounding box center [368, 363] width 407 height 2
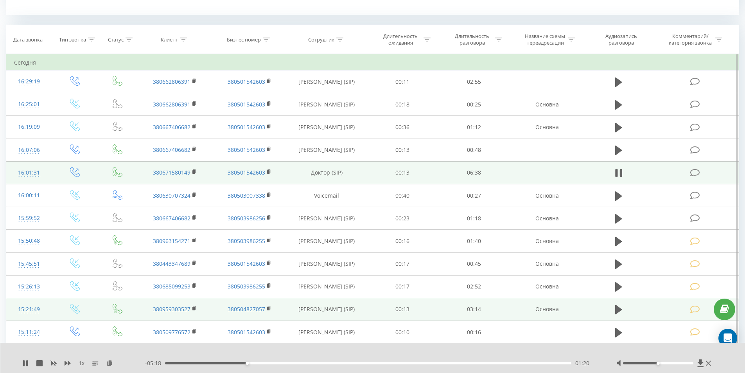
scroll to position [274, 0]
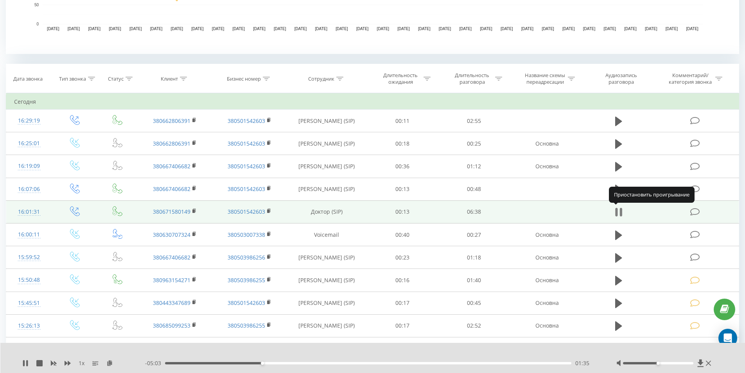
click at [618, 212] on icon at bounding box center [618, 211] width 7 height 11
click at [697, 209] on icon at bounding box center [695, 212] width 10 height 8
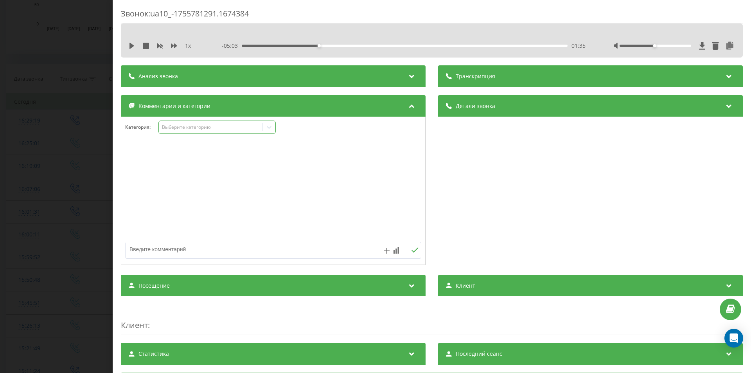
click at [195, 127] on div "Выберите категорию" at bounding box center [211, 127] width 98 height 6
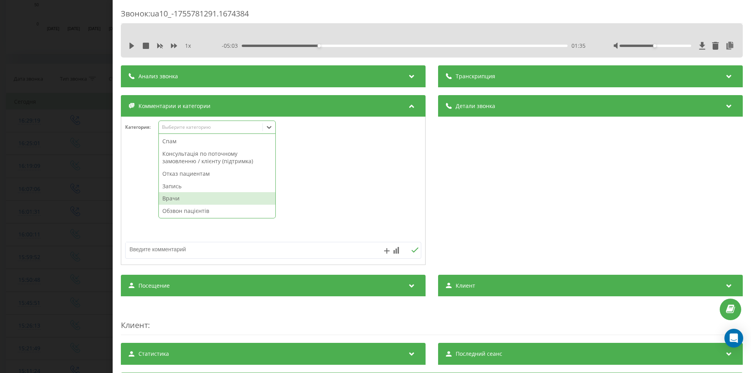
click at [182, 202] on div "Врачи" at bounding box center [217, 198] width 117 height 13
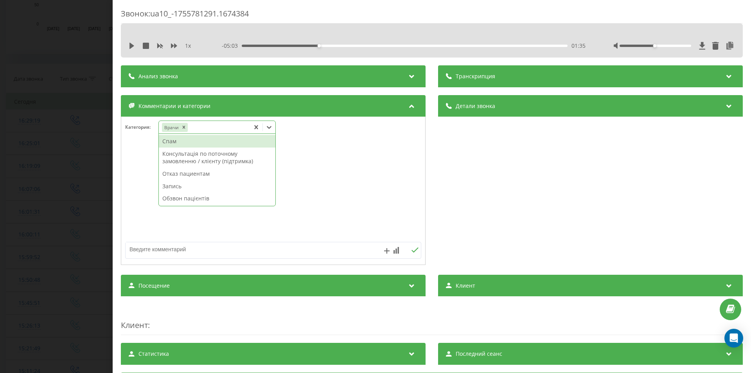
click at [18, 234] on div "Звонок : ua10_-1755781291.1674384 1 x - 05:03 01:35 01:35 Транскрипция Для анал…" at bounding box center [375, 186] width 751 height 373
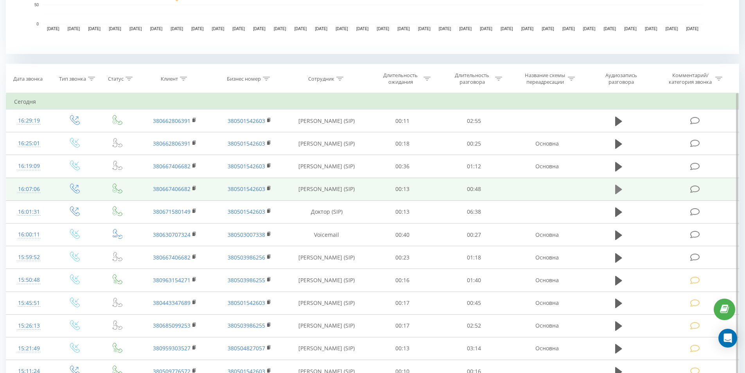
click at [617, 189] on icon at bounding box center [618, 189] width 7 height 9
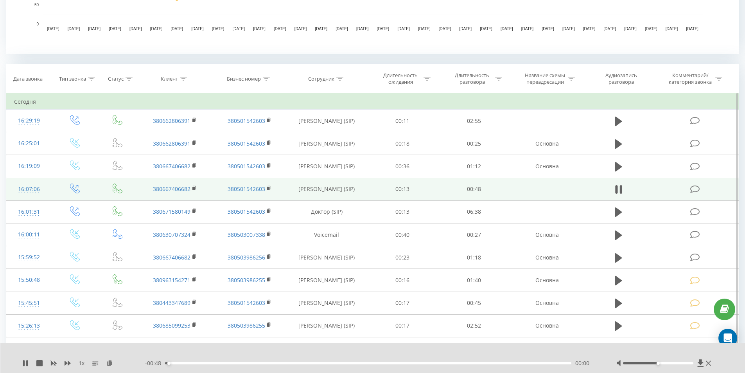
click at [260, 363] on div "00:00" at bounding box center [368, 363] width 407 height 2
drag, startPoint x: 621, startPoint y: 187, endPoint x: 636, endPoint y: 187, distance: 14.9
click at [622, 187] on icon at bounding box center [620, 189] width 2 height 9
click at [697, 190] on icon at bounding box center [695, 189] width 10 height 8
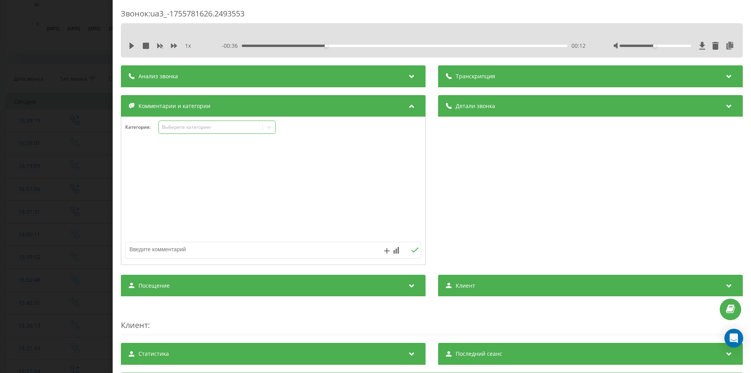
click at [200, 124] on div "Выберите категорию" at bounding box center [211, 127] width 98 height 6
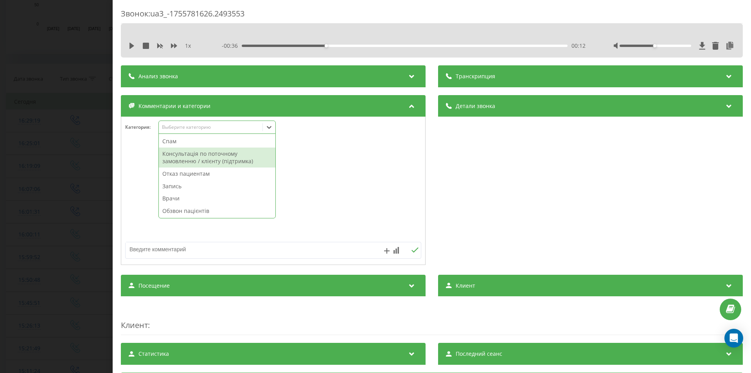
click at [199, 154] on div "Консультація по поточному замовленню / клієнту (підтримка)" at bounding box center [217, 157] width 117 height 20
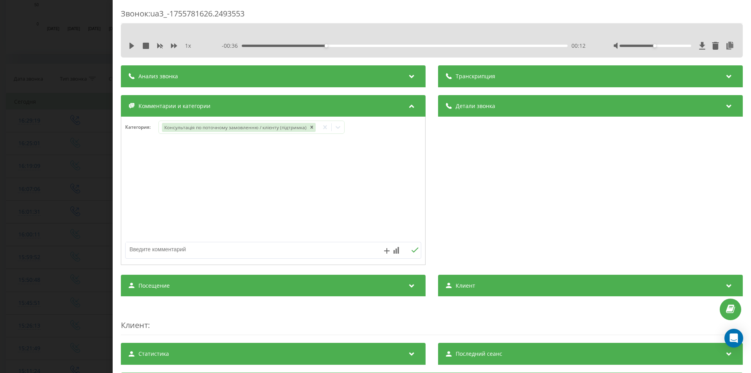
click at [23, 235] on div "Звонок : ua3_-1755781626.2493553 1 x - 00:36 00:12 00:12 Транскрипция Для анали…" at bounding box center [375, 186] width 751 height 373
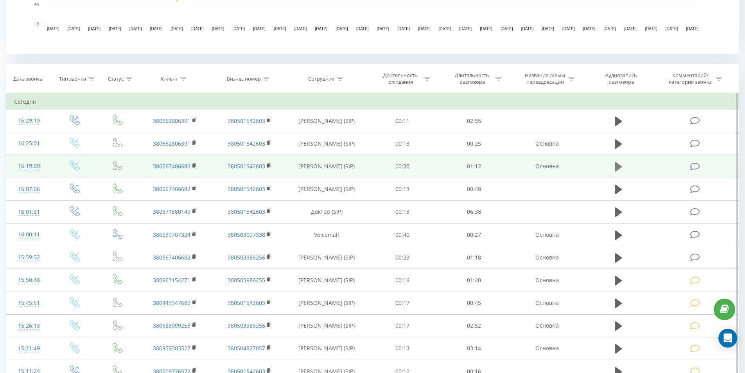
click at [616, 164] on icon at bounding box center [618, 166] width 7 height 9
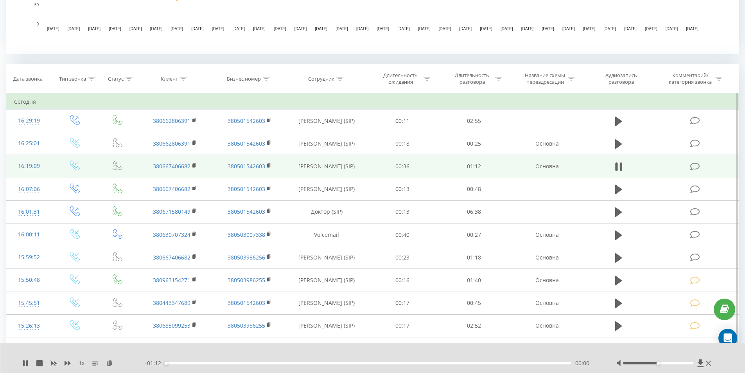
click at [276, 363] on div "00:00" at bounding box center [368, 363] width 407 height 2
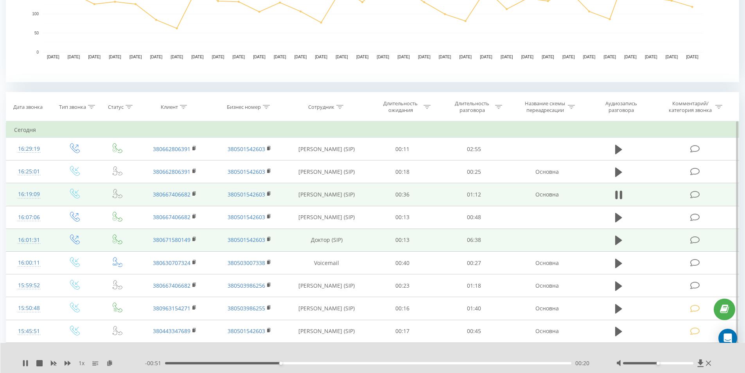
scroll to position [235, 0]
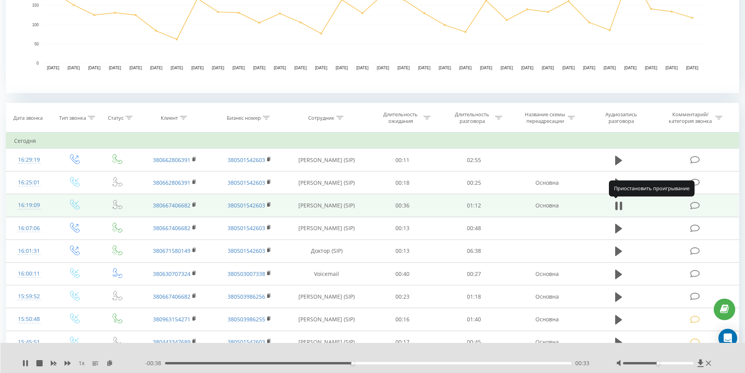
drag, startPoint x: 618, startPoint y: 206, endPoint x: 683, endPoint y: 209, distance: 64.6
click at [619, 208] on icon at bounding box center [618, 205] width 7 height 11
click at [700, 202] on span at bounding box center [695, 204] width 11 height 7
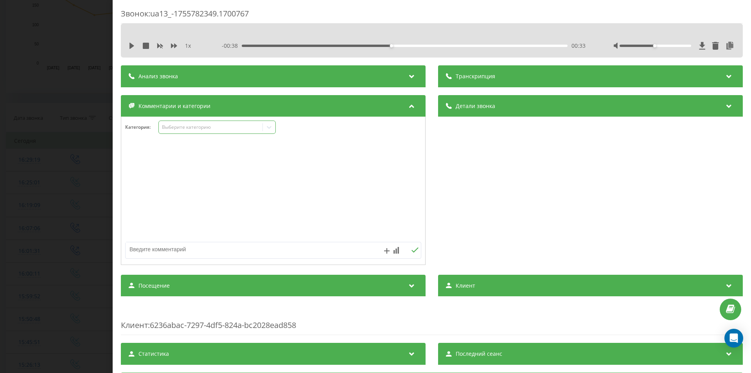
click at [206, 126] on div "Выберите категорию" at bounding box center [211, 127] width 98 height 6
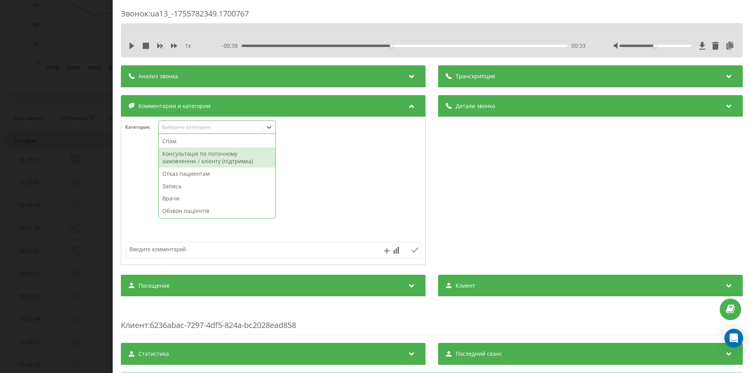
click at [197, 155] on div "Консультація по поточному замовленню / клієнту (підтримка)" at bounding box center [217, 157] width 117 height 20
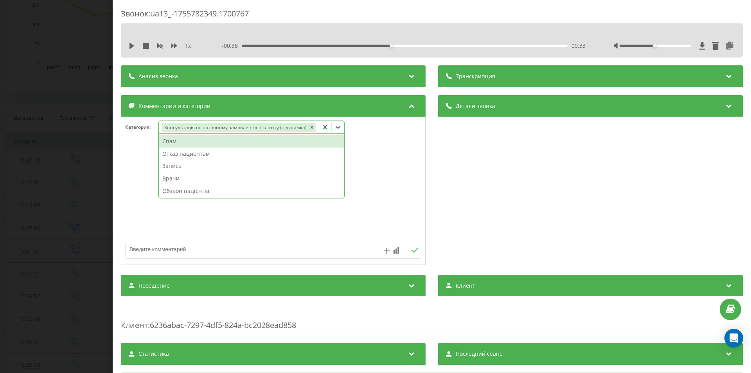
click at [39, 237] on div "Звонок : ua13_-1755782349.1700767 1 x - 00:38 00:33 00:33 Транскрипция Для анал…" at bounding box center [375, 186] width 751 height 373
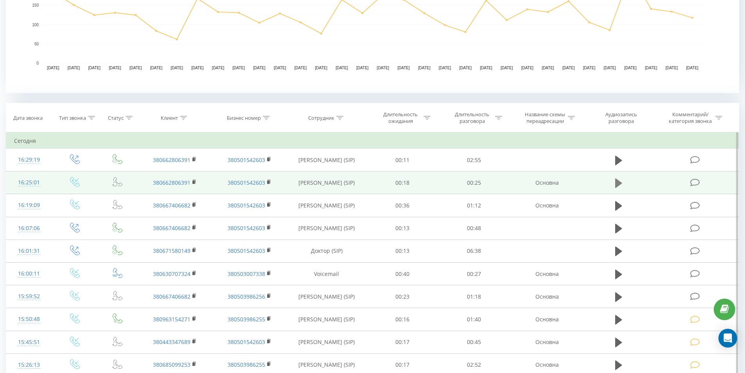
click at [619, 182] on icon at bounding box center [618, 182] width 7 height 9
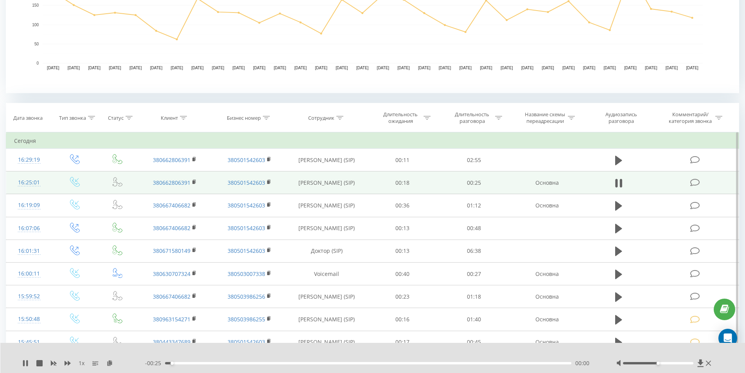
click at [287, 361] on div "- 00:25 00:00 00:00" at bounding box center [371, 363] width 452 height 8
click at [287, 363] on div "00:00" at bounding box center [368, 363] width 407 height 2
click at [620, 181] on icon at bounding box center [618, 183] width 7 height 11
click at [695, 182] on icon at bounding box center [695, 182] width 10 height 8
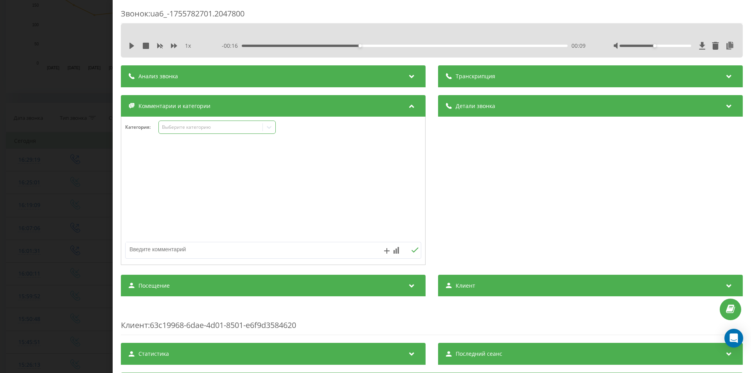
click at [200, 128] on div "Выберите категорию" at bounding box center [211, 127] width 98 height 6
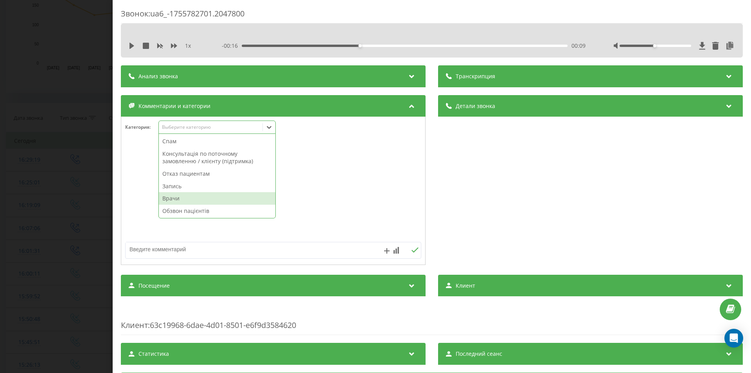
click at [178, 198] on div "Врачи" at bounding box center [217, 198] width 117 height 13
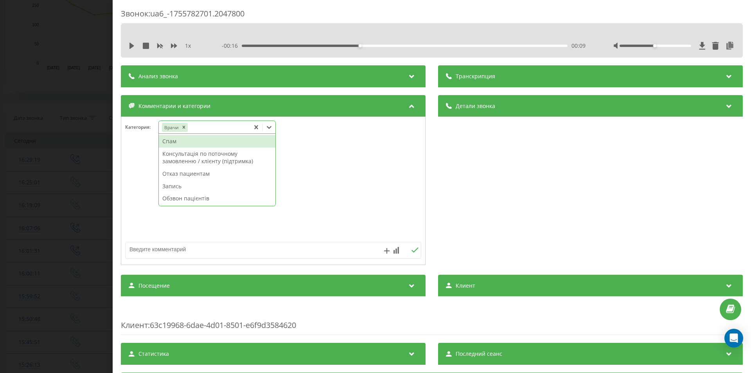
click at [45, 244] on div "Звонок : ua6_-1755782701.2047800 1 x - 00:16 00:09 00:09 Транскрипция Для анали…" at bounding box center [375, 186] width 751 height 373
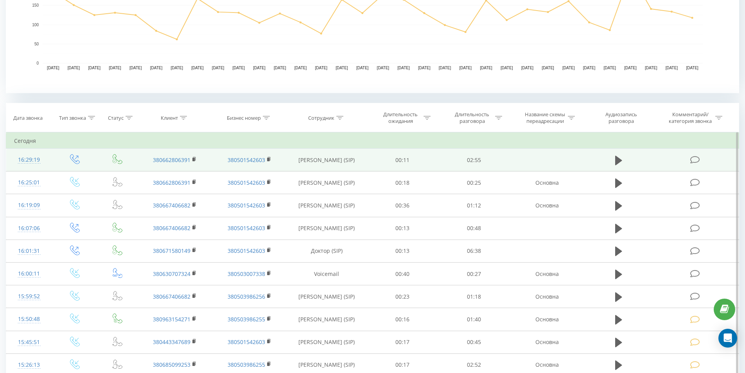
click at [698, 156] on icon at bounding box center [695, 160] width 10 height 8
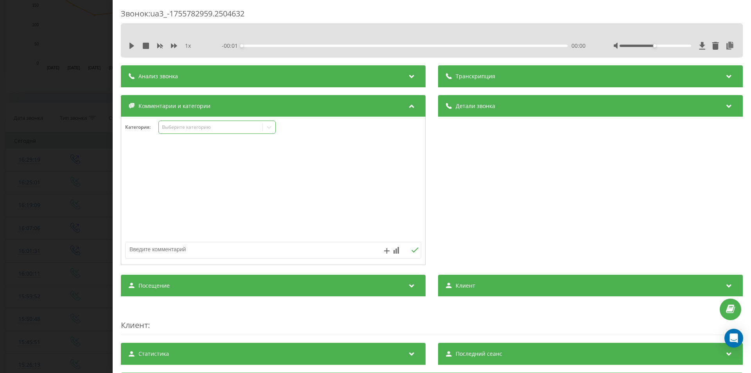
click at [201, 125] on div "Выберите категорию" at bounding box center [211, 127] width 98 height 6
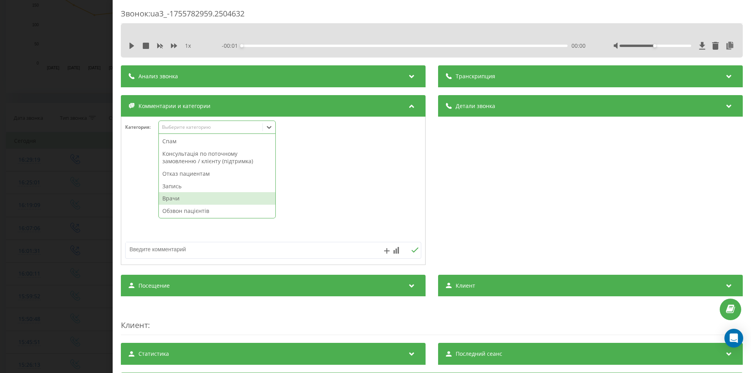
click at [176, 198] on div "Врачи" at bounding box center [217, 198] width 117 height 13
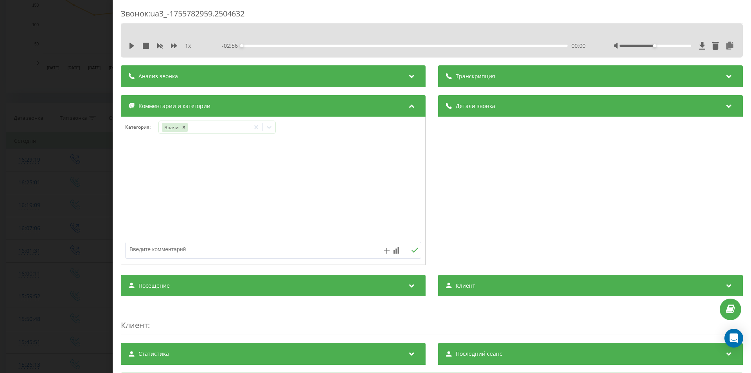
click at [68, 225] on div "Звонок : ua3_-1755782959.2504632 1 x - 02:56 00:00 00:00 Транскрипция Для анали…" at bounding box center [375, 186] width 751 height 373
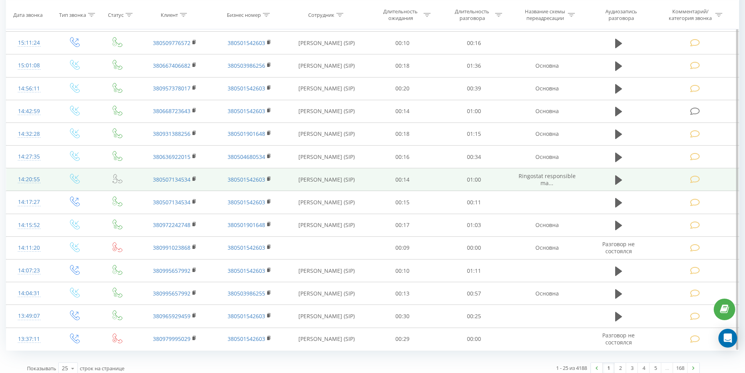
scroll to position [609, 0]
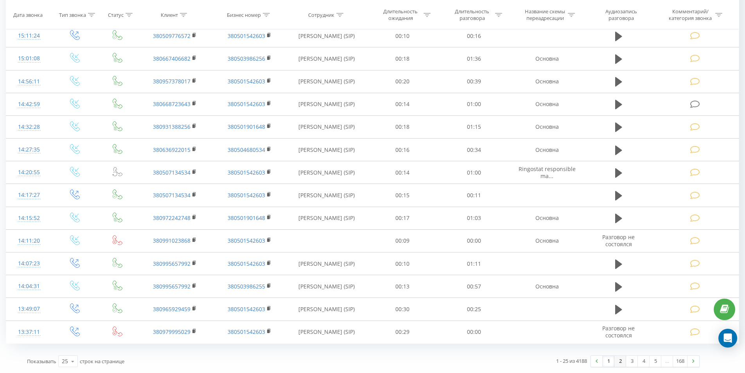
click at [620, 362] on link "2" at bounding box center [620, 360] width 12 height 11
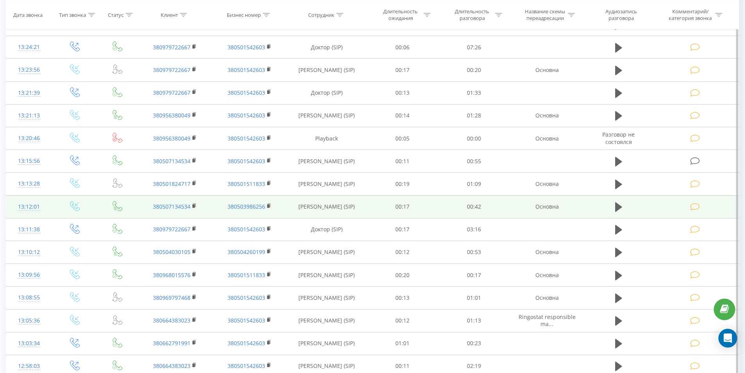
scroll to position [396, 0]
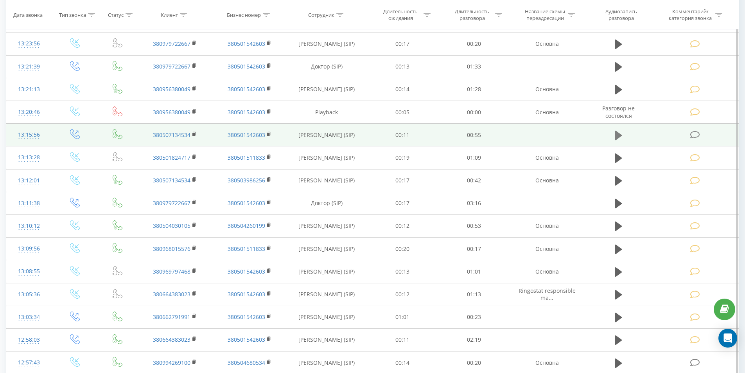
click at [615, 136] on icon at bounding box center [618, 135] width 7 height 9
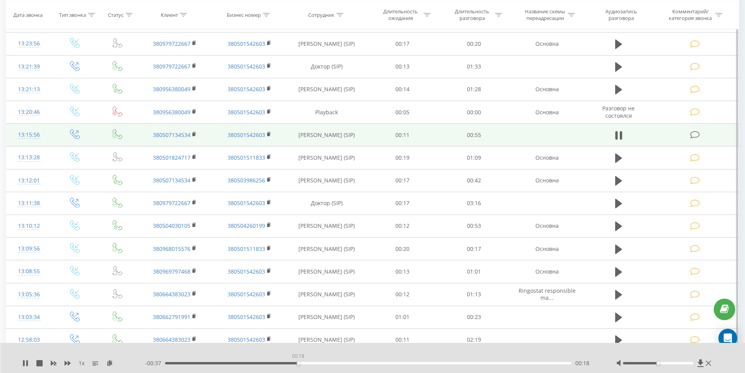
click at [298, 363] on div "00:18" at bounding box center [368, 363] width 407 height 2
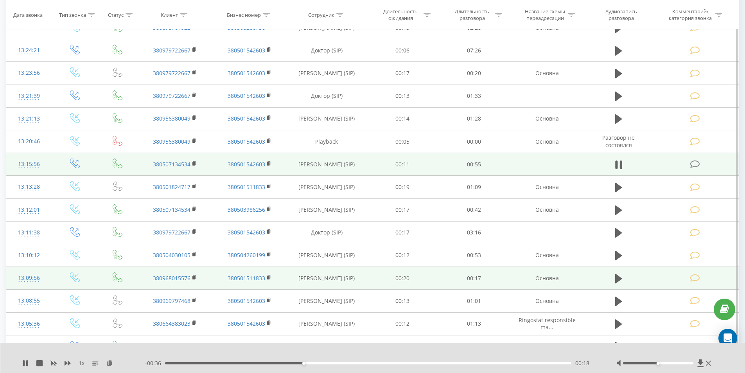
scroll to position [318, 0]
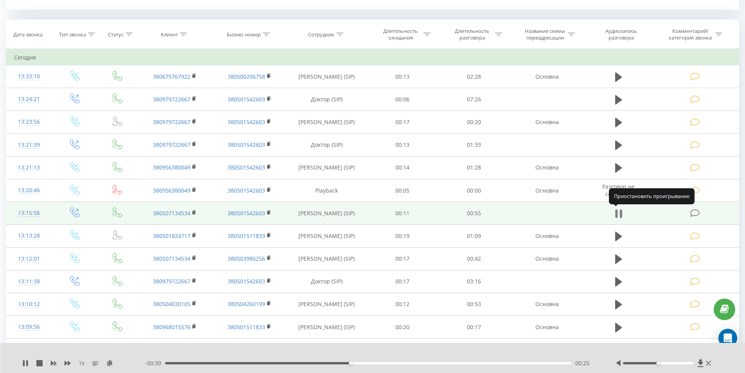
click at [618, 212] on icon at bounding box center [618, 213] width 7 height 11
click at [701, 213] on span at bounding box center [695, 212] width 11 height 7
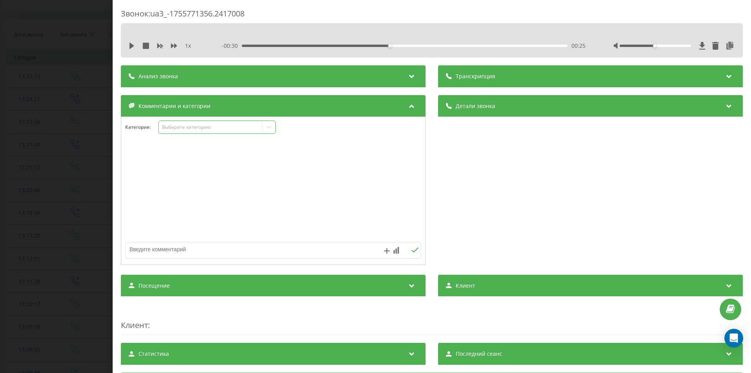
click at [188, 128] on div "Выберите категорию" at bounding box center [211, 127] width 98 height 6
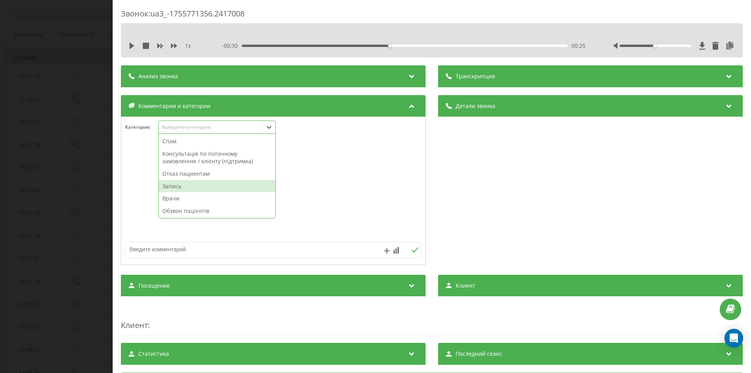
click at [176, 188] on div "Запись" at bounding box center [217, 186] width 117 height 13
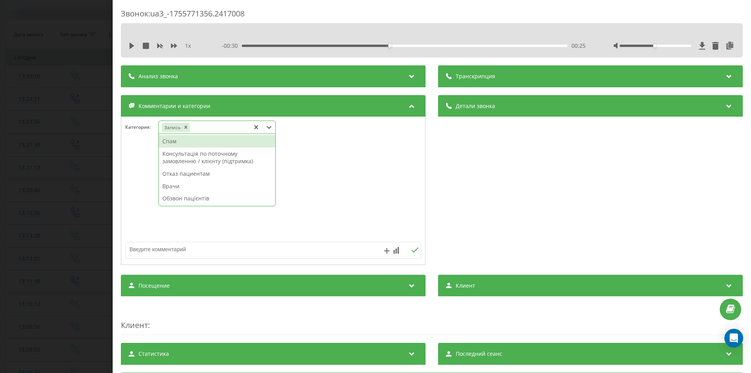
click at [38, 255] on div "Звонок : ua3_-1755771356.2417008 1 x - 00:30 00:25 00:25 Транскрипция Для анали…" at bounding box center [375, 186] width 751 height 373
